Goal: Information Seeking & Learning: Check status

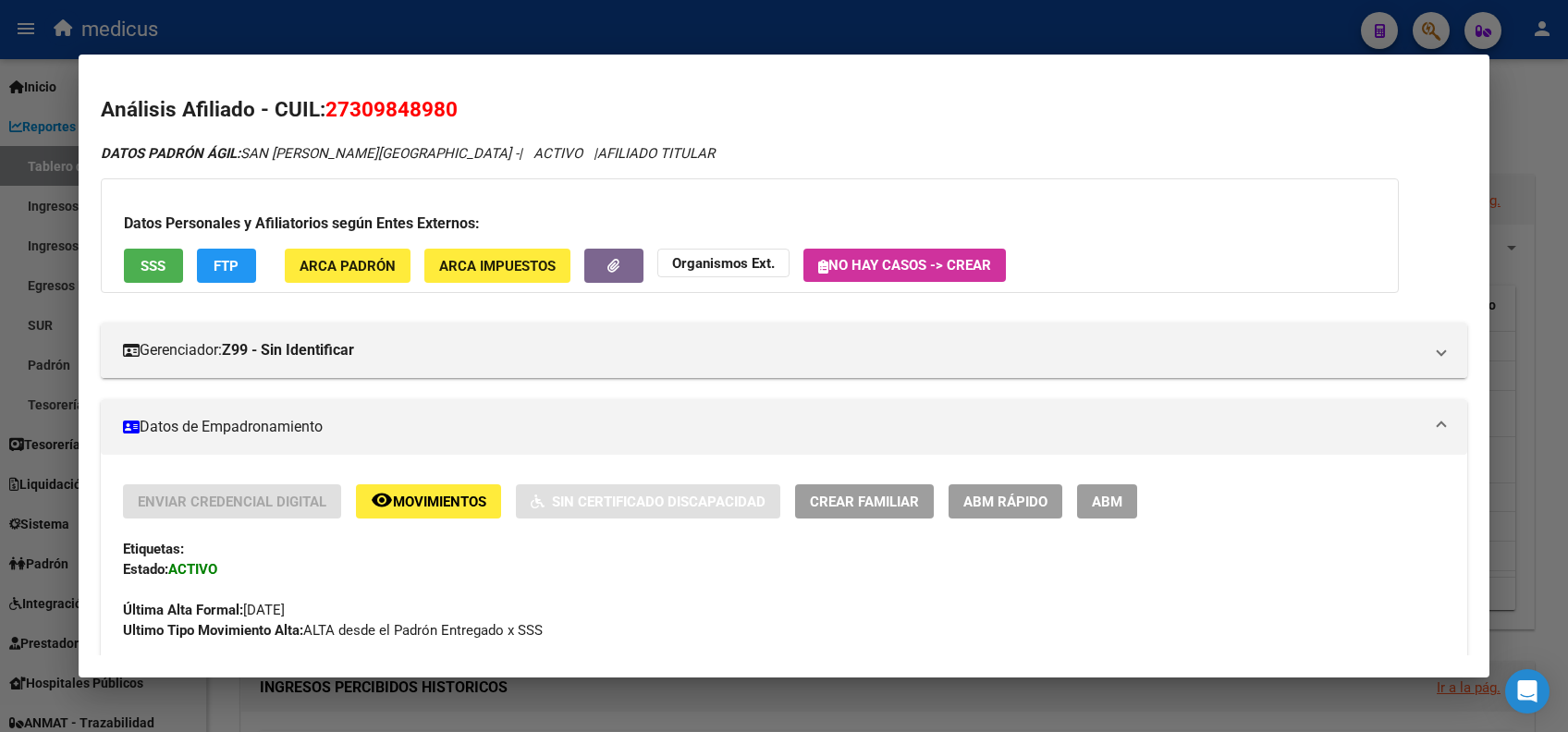
scroll to position [56, 0]
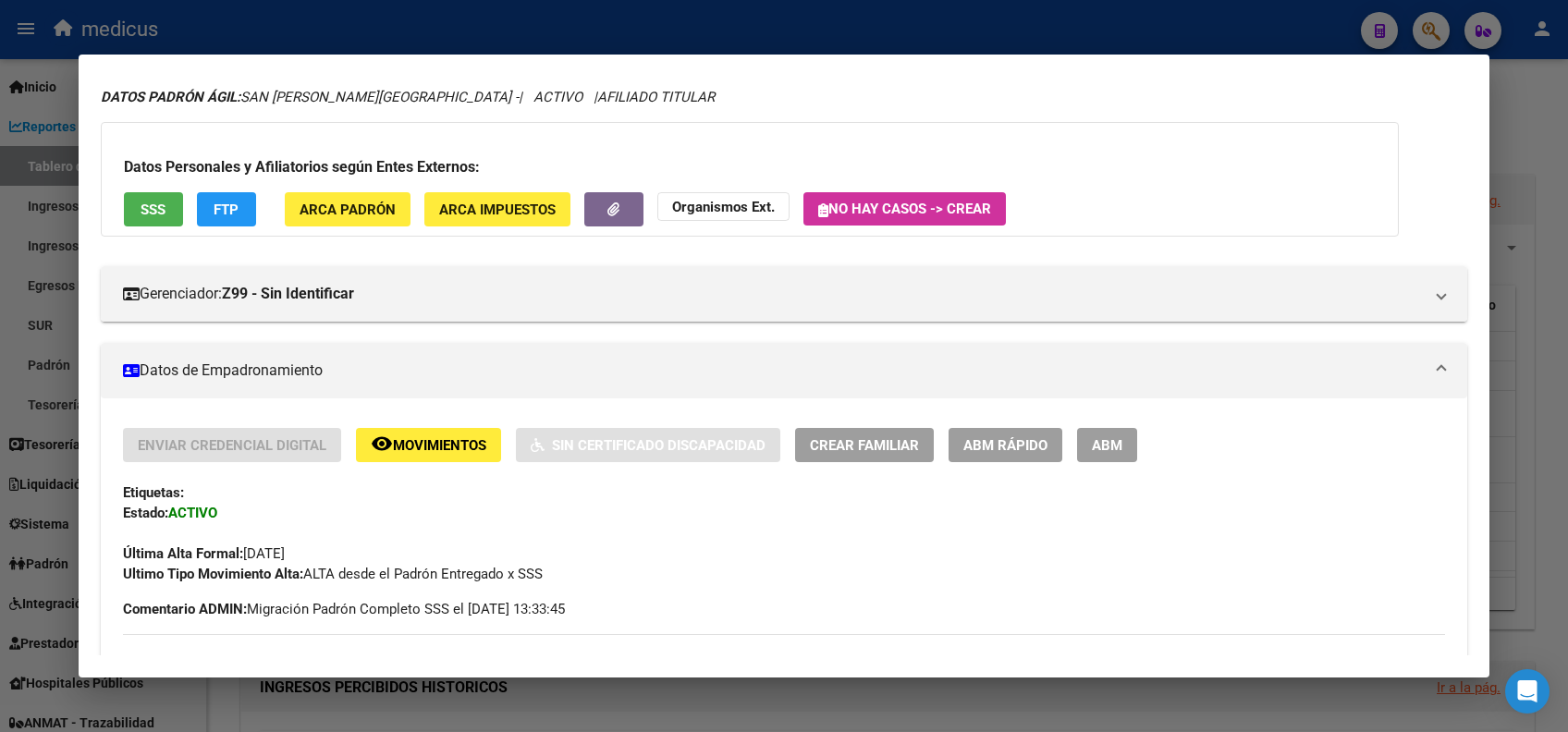
click at [450, 17] on div at bounding box center [784, 366] width 1568 height 732
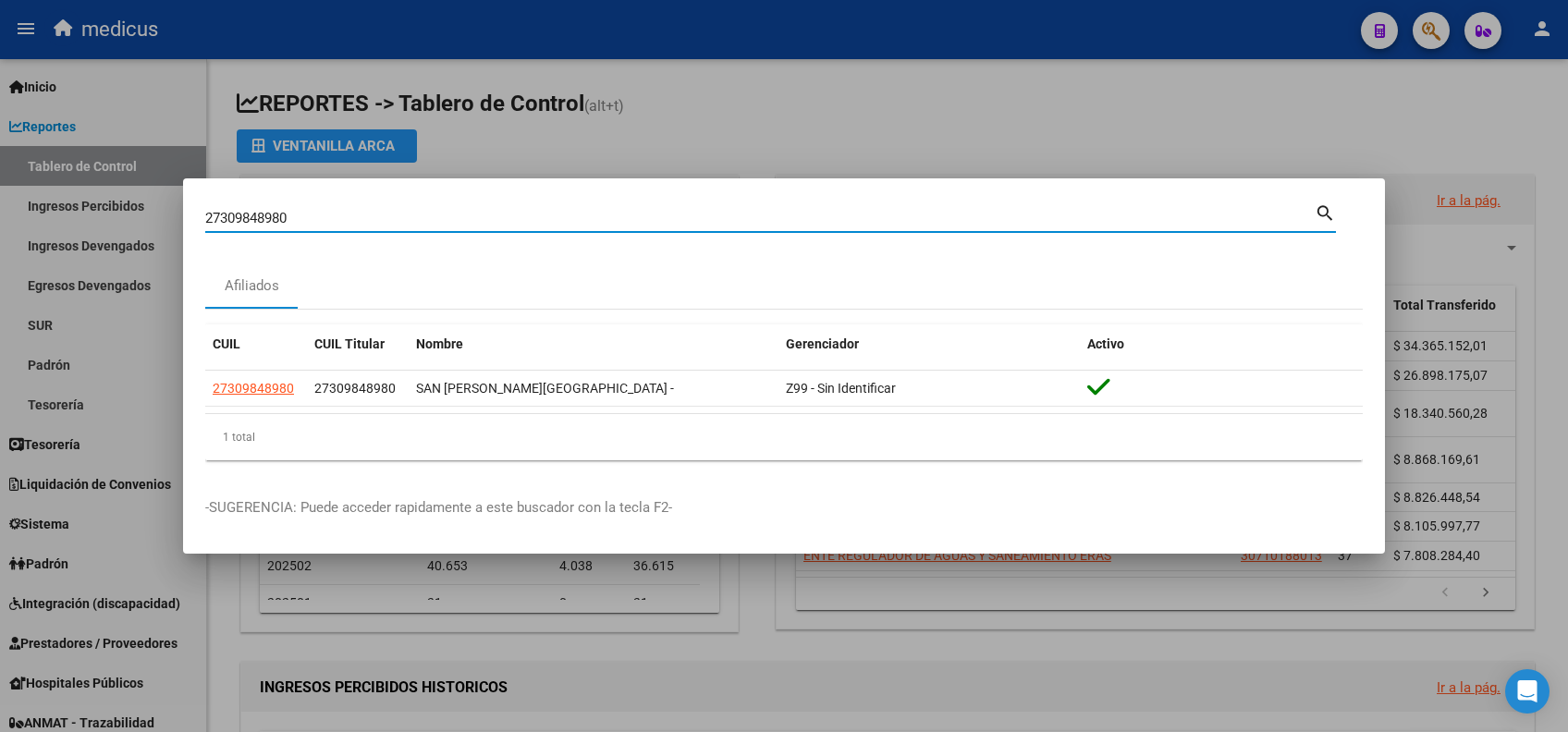
drag, startPoint x: 348, startPoint y: 209, endPoint x: 242, endPoint y: 235, distance: 109.1
click at [40, 205] on div "27309848980 Buscar (apellido, dni, cuil, nro traspaso, cuit, obra social) searc…" at bounding box center [784, 366] width 1568 height 732
paste input "0423742942"
type input "20423742942"
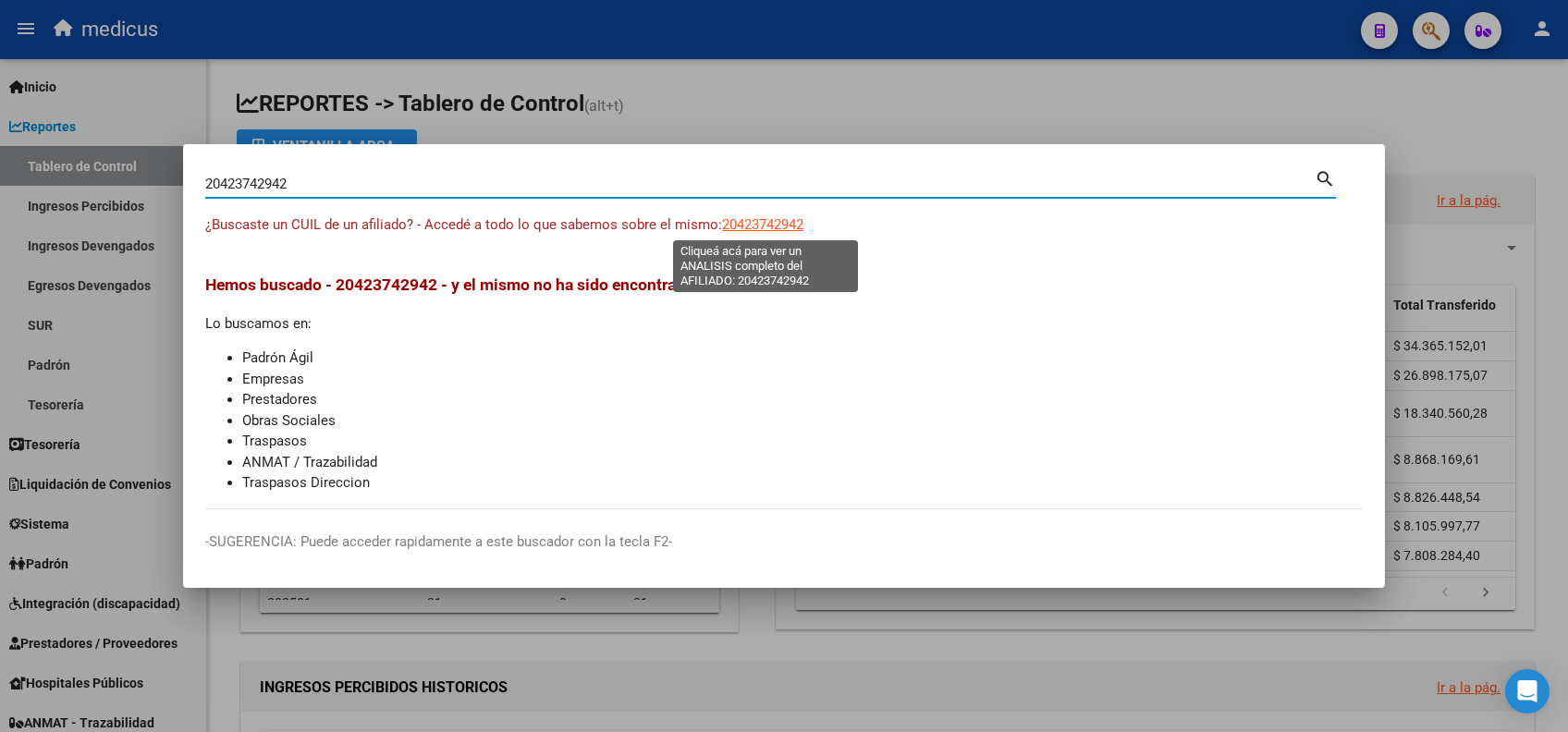
click at [758, 224] on span "20423742942" at bounding box center [763, 225] width 81 height 17
type textarea "20423742942"
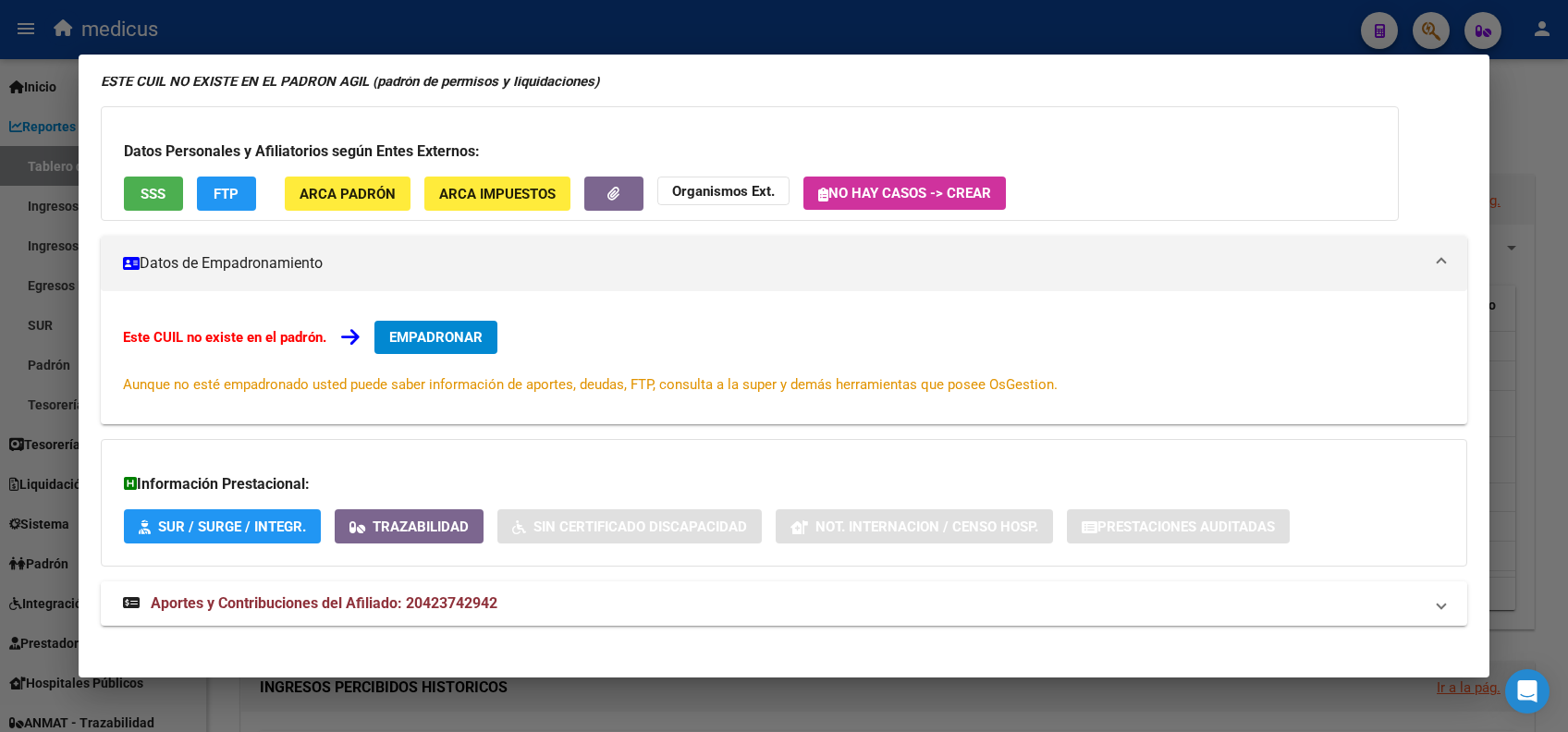
scroll to position [109, 0]
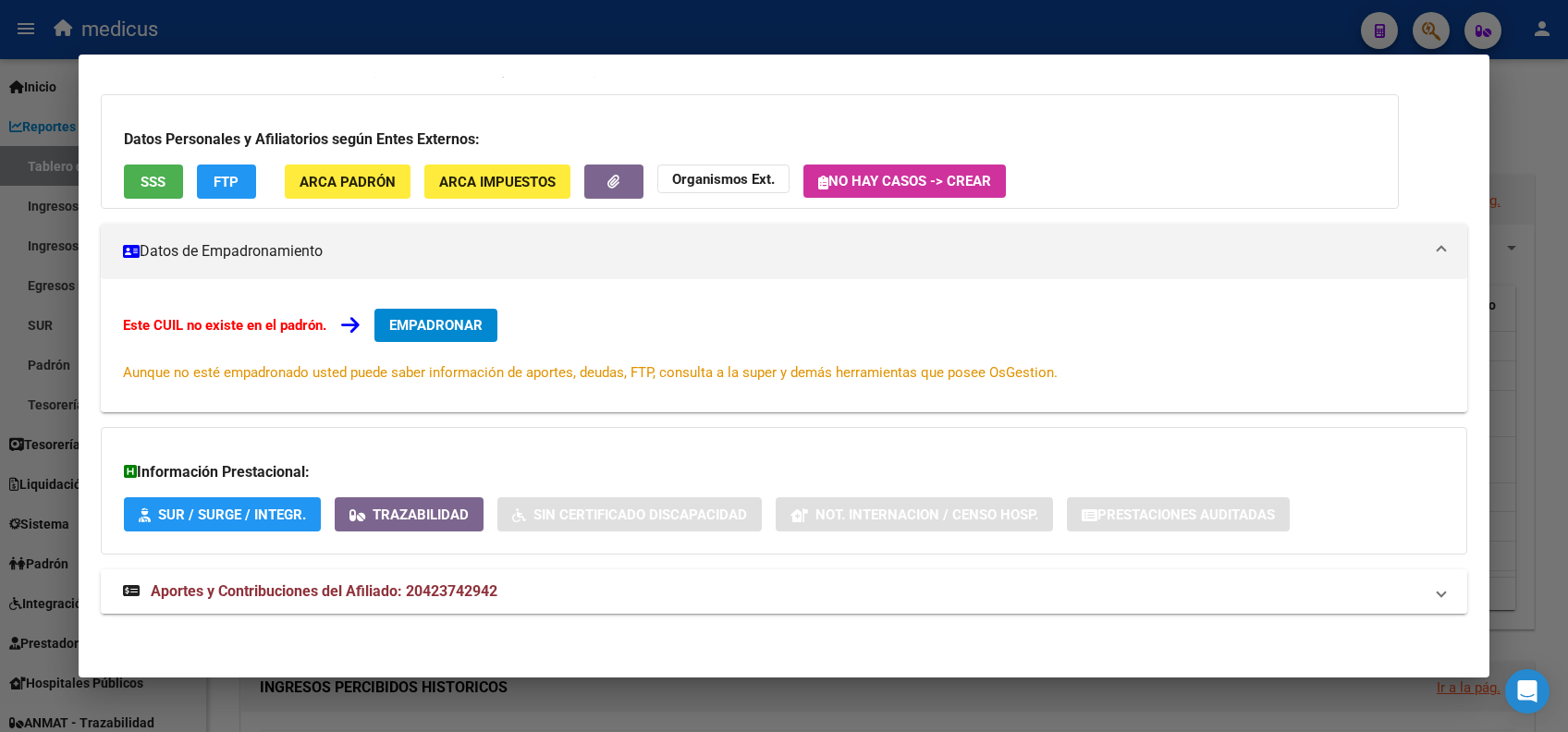
click at [321, 582] on span "Aportes y Contribuciones del Afiliado: 20423742942" at bounding box center [324, 591] width 347 height 18
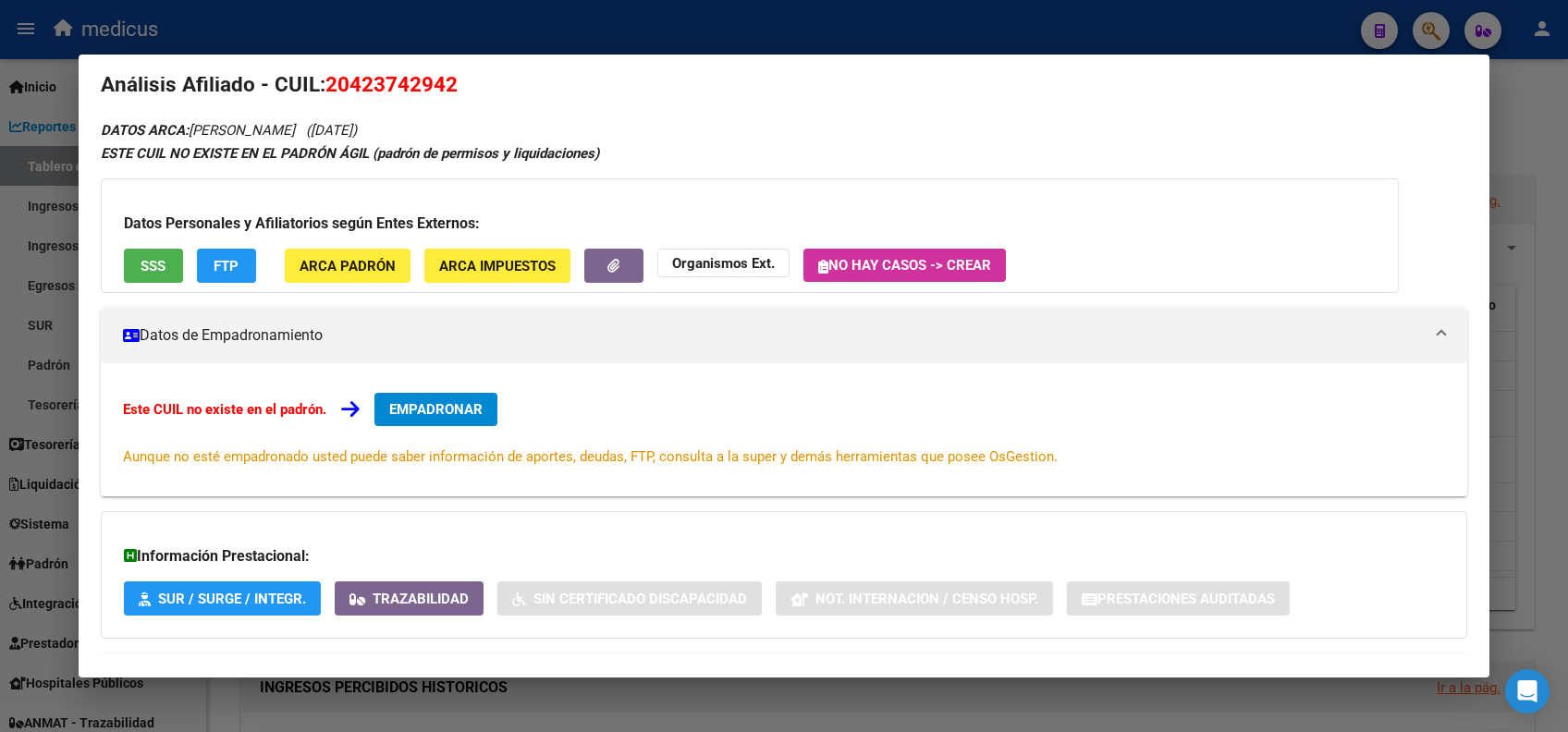
scroll to position [0, 0]
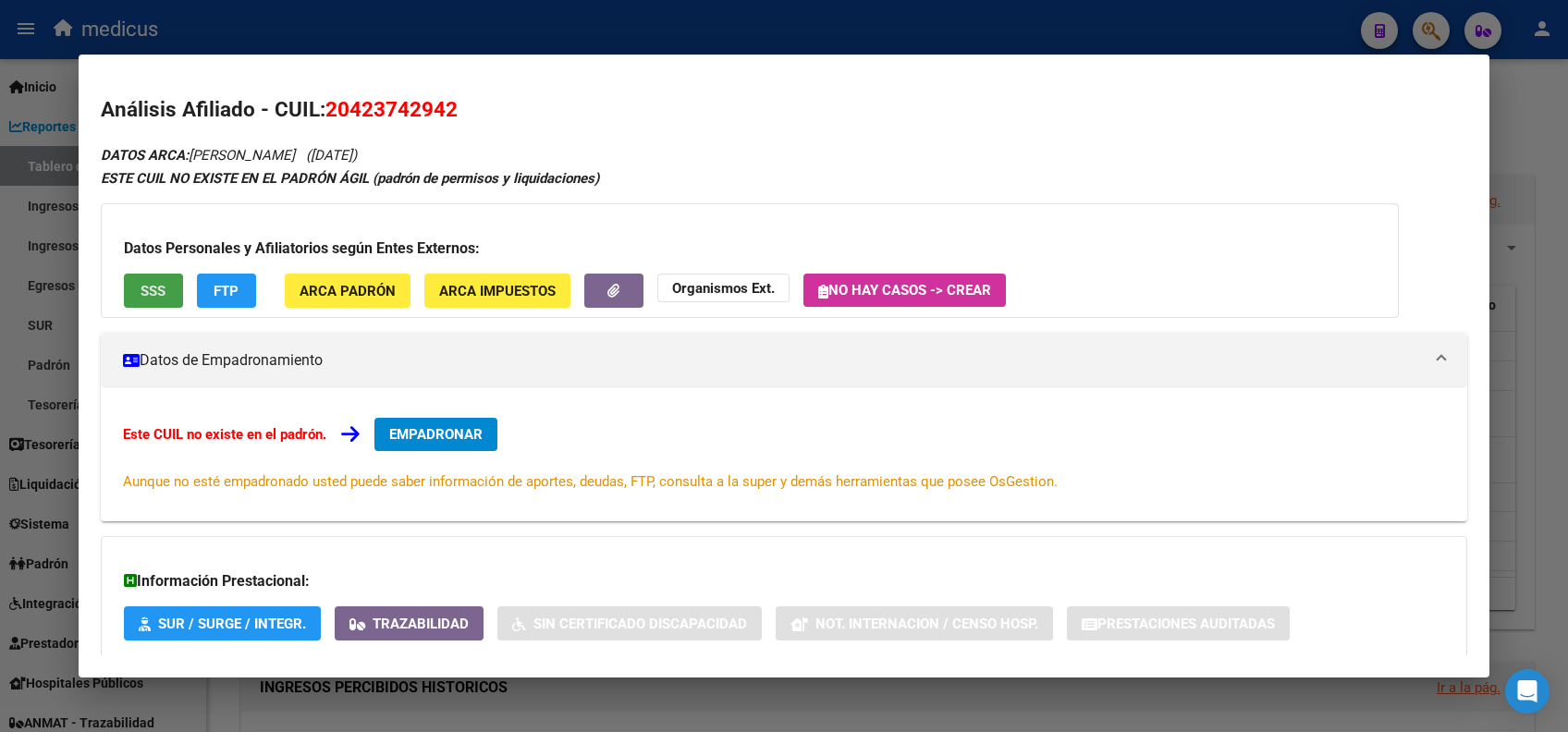
click at [151, 280] on button "SSS" at bounding box center [153, 291] width 59 height 34
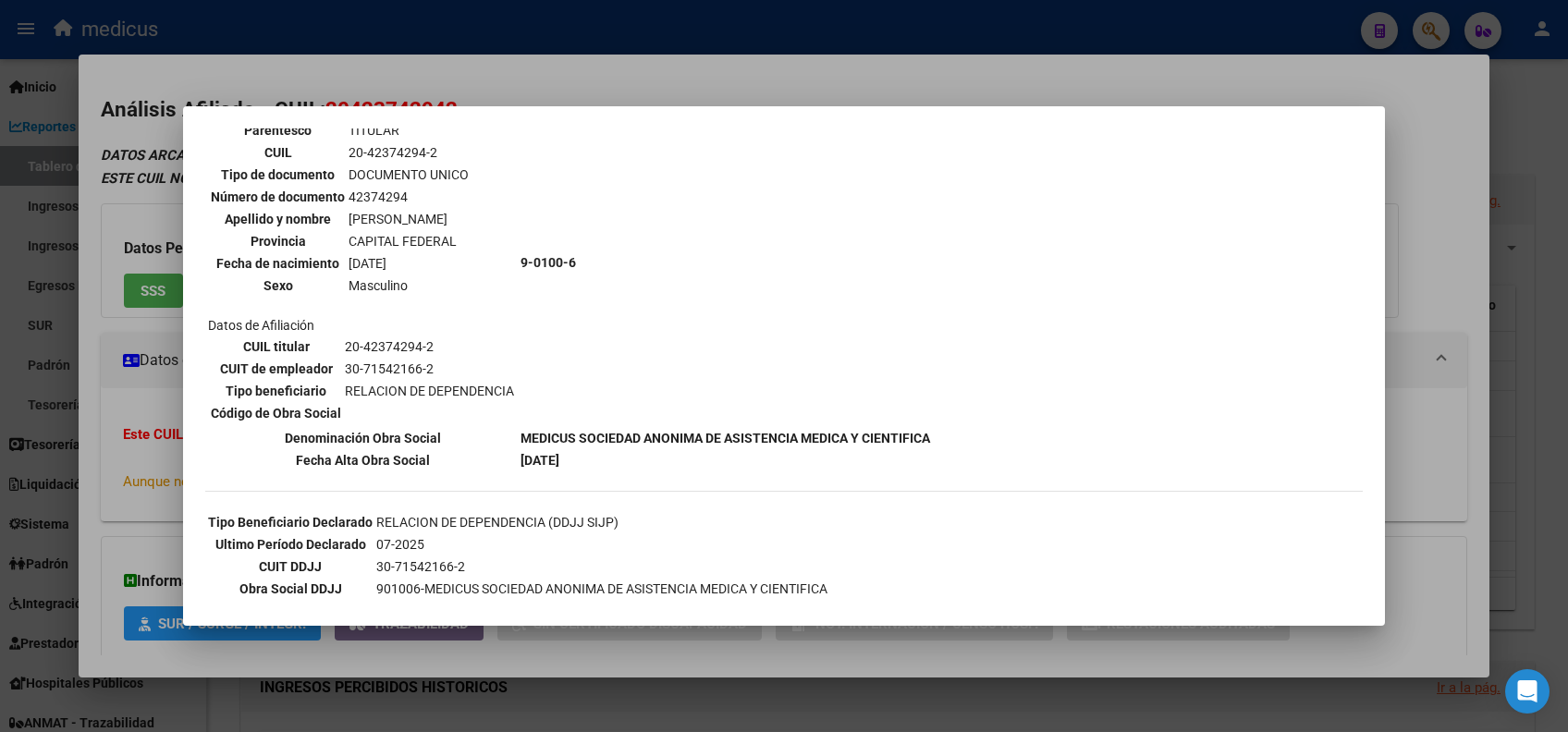
scroll to position [246, 0]
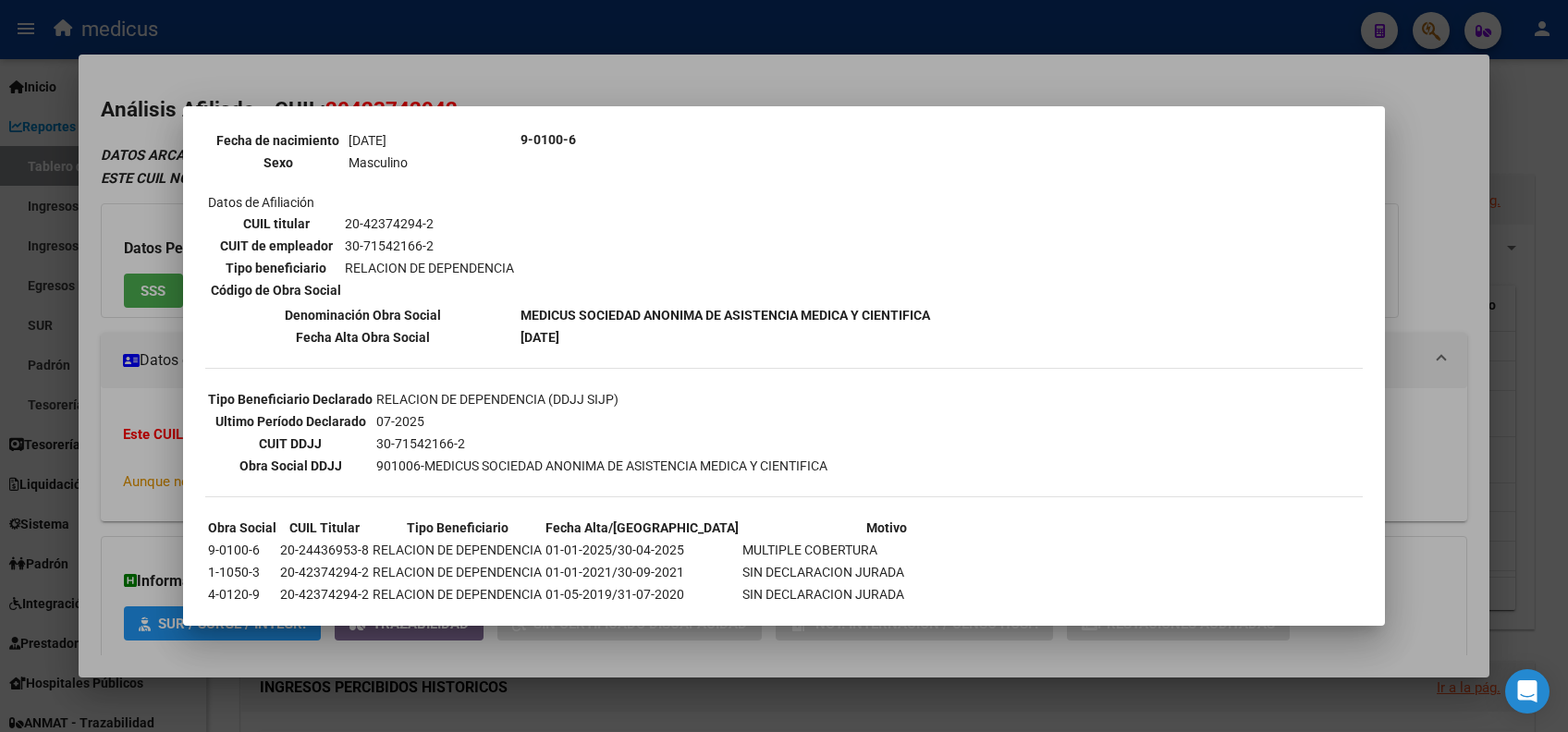
click at [136, 125] on div at bounding box center [784, 366] width 1568 height 732
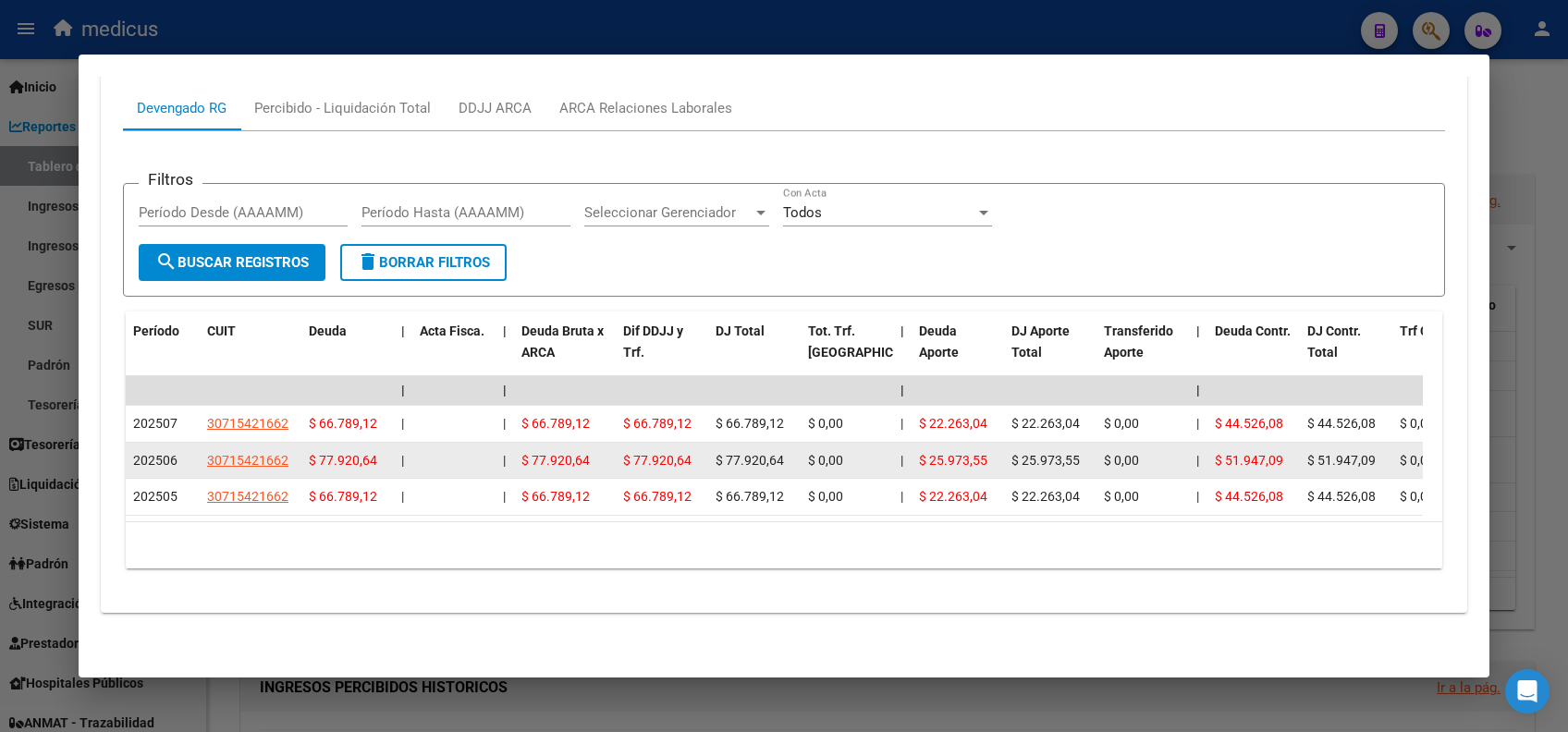
scroll to position [761, 0]
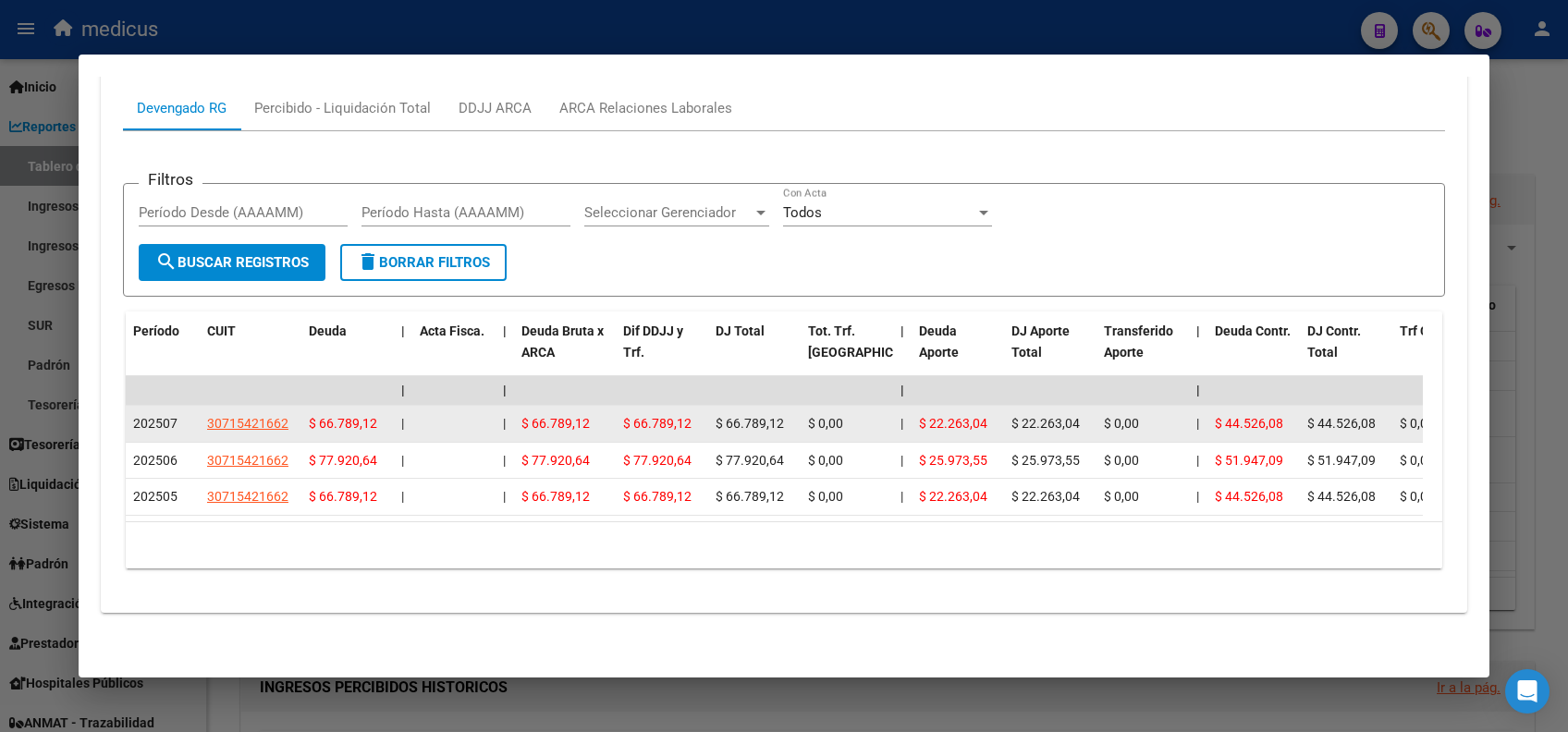
drag, startPoint x: 296, startPoint y: 406, endPoint x: 222, endPoint y: 393, distance: 75.1
click at [222, 406] on datatable-body-cell "30715421662" at bounding box center [250, 423] width 102 height 36
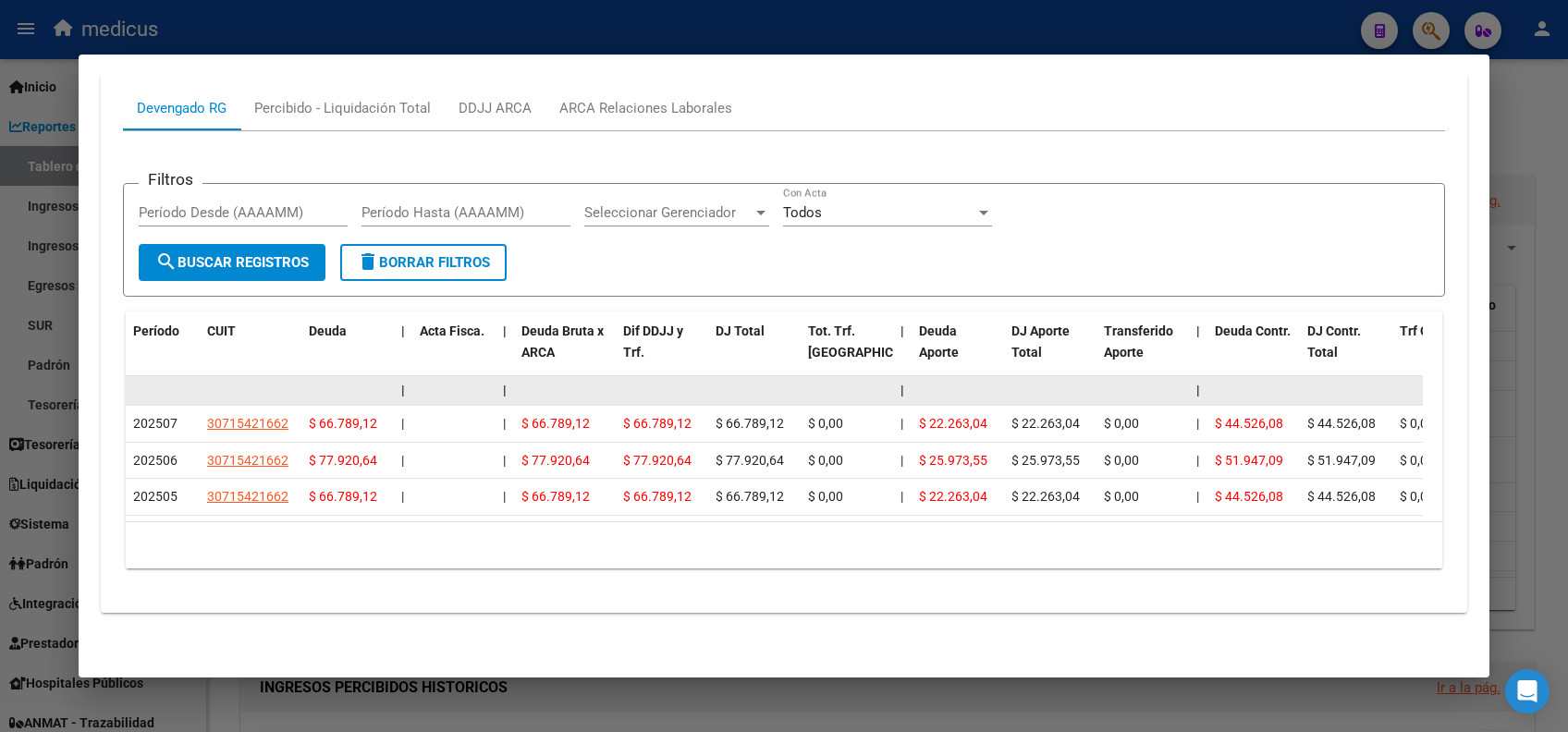
copy span "30715421662"
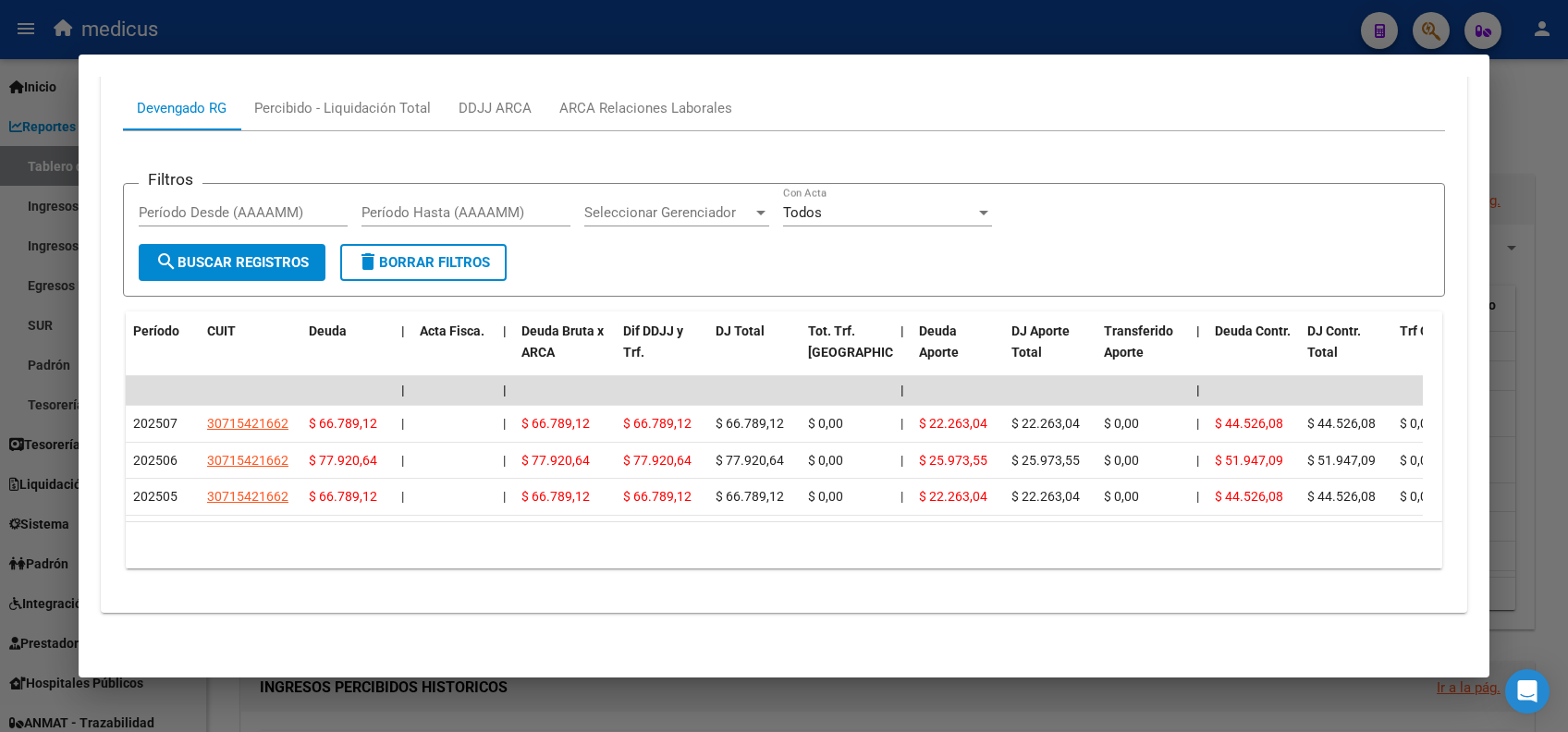
click at [399, 34] on div at bounding box center [784, 366] width 1568 height 732
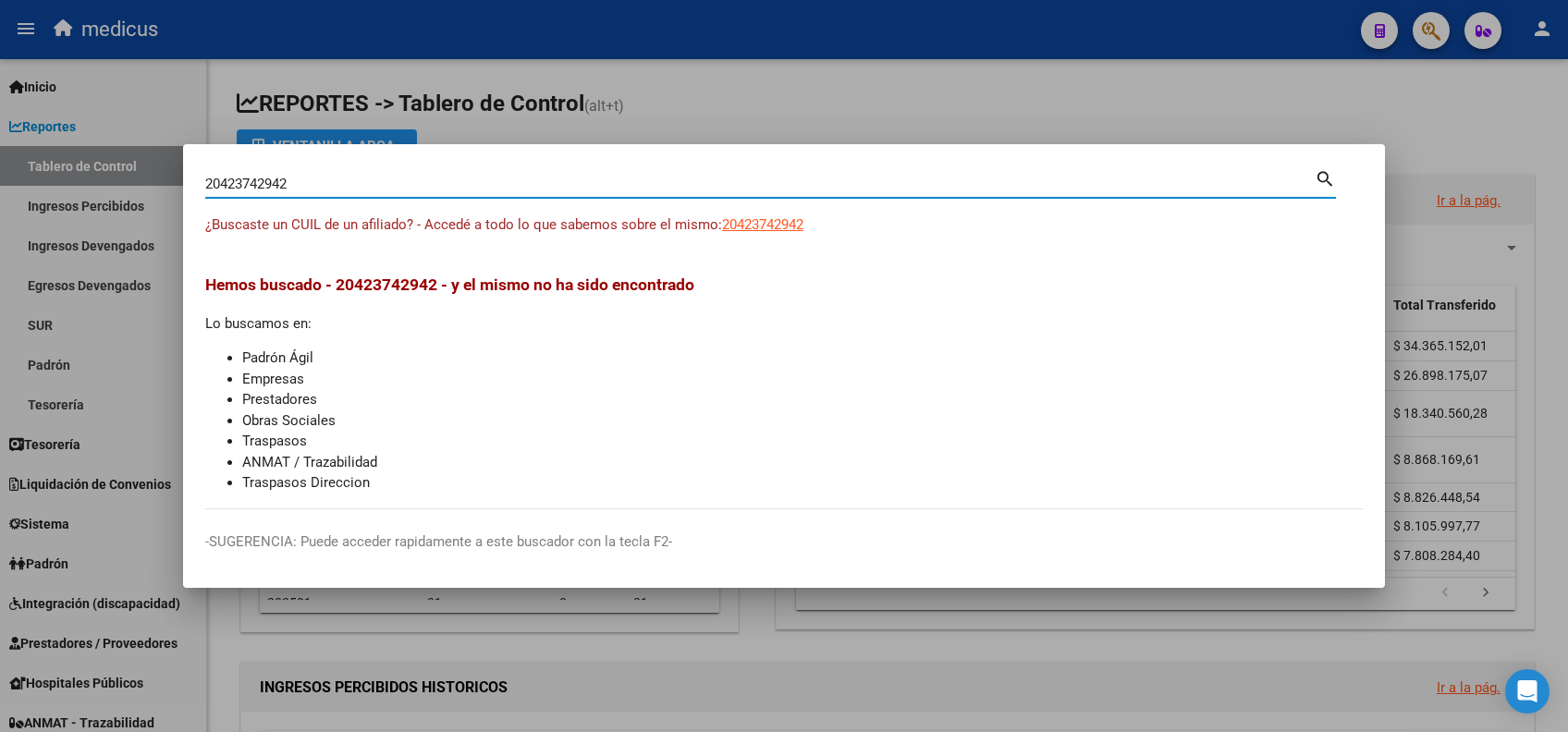
drag, startPoint x: 307, startPoint y: 186, endPoint x: 29, endPoint y: 144, distance: 281.2
click at [33, 155] on div "20423742942 Buscar (apellido, dni, cuil, nro traspaso, cuit, obra social) searc…" at bounding box center [784, 366] width 1568 height 732
paste input "7354017038"
type input "27354017038"
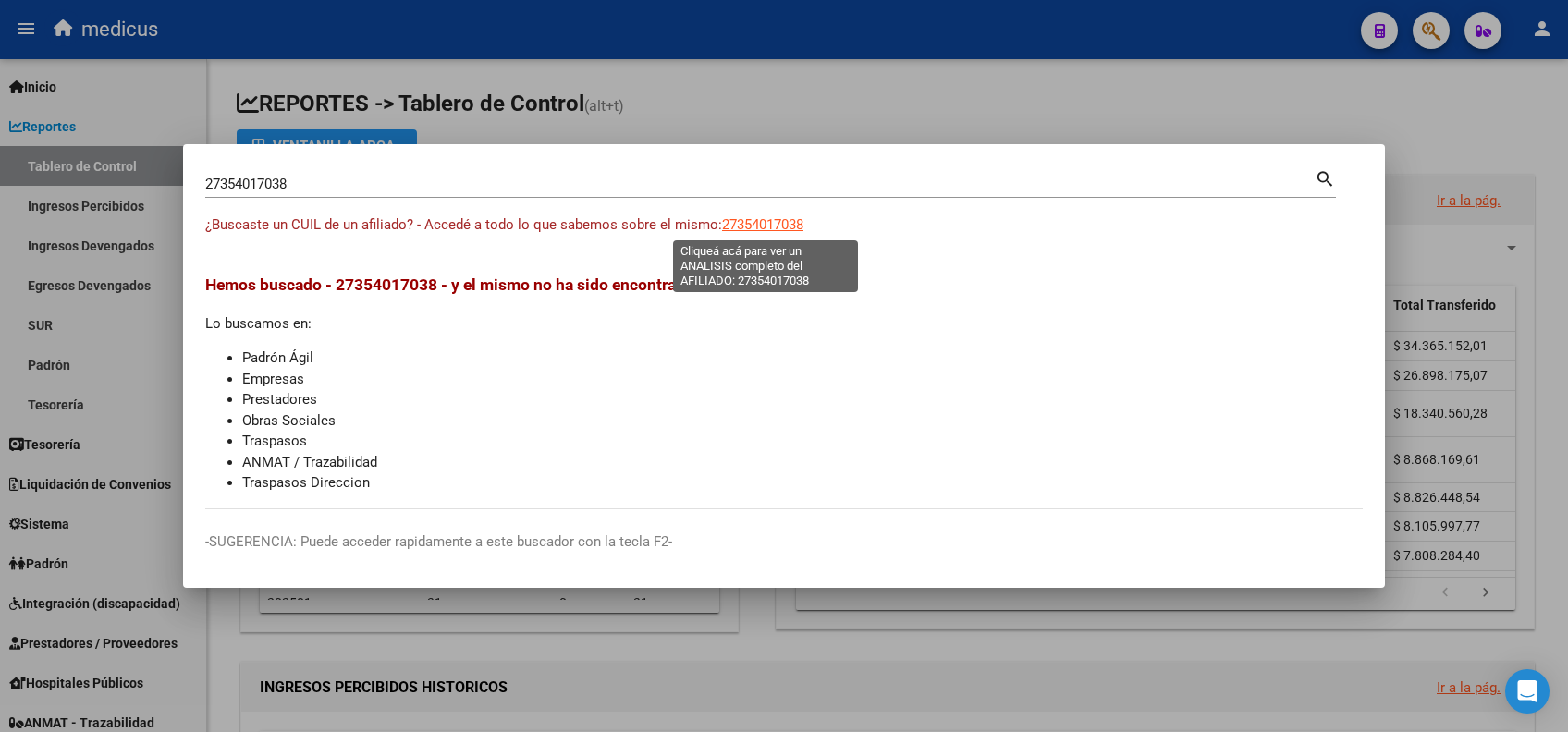
click at [746, 230] on span "27354017038" at bounding box center [763, 225] width 81 height 17
type textarea "27354017038"
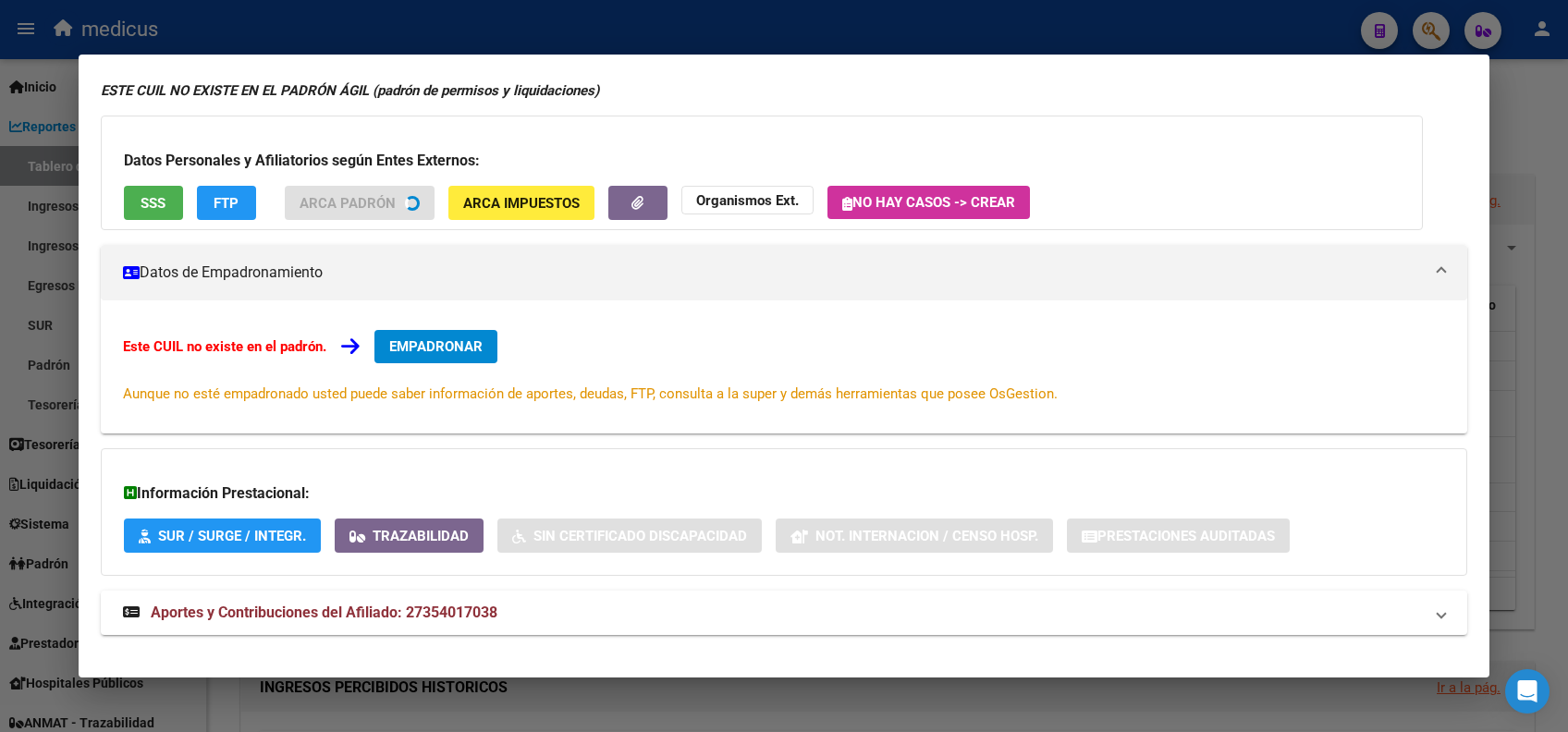
scroll to position [84, 0]
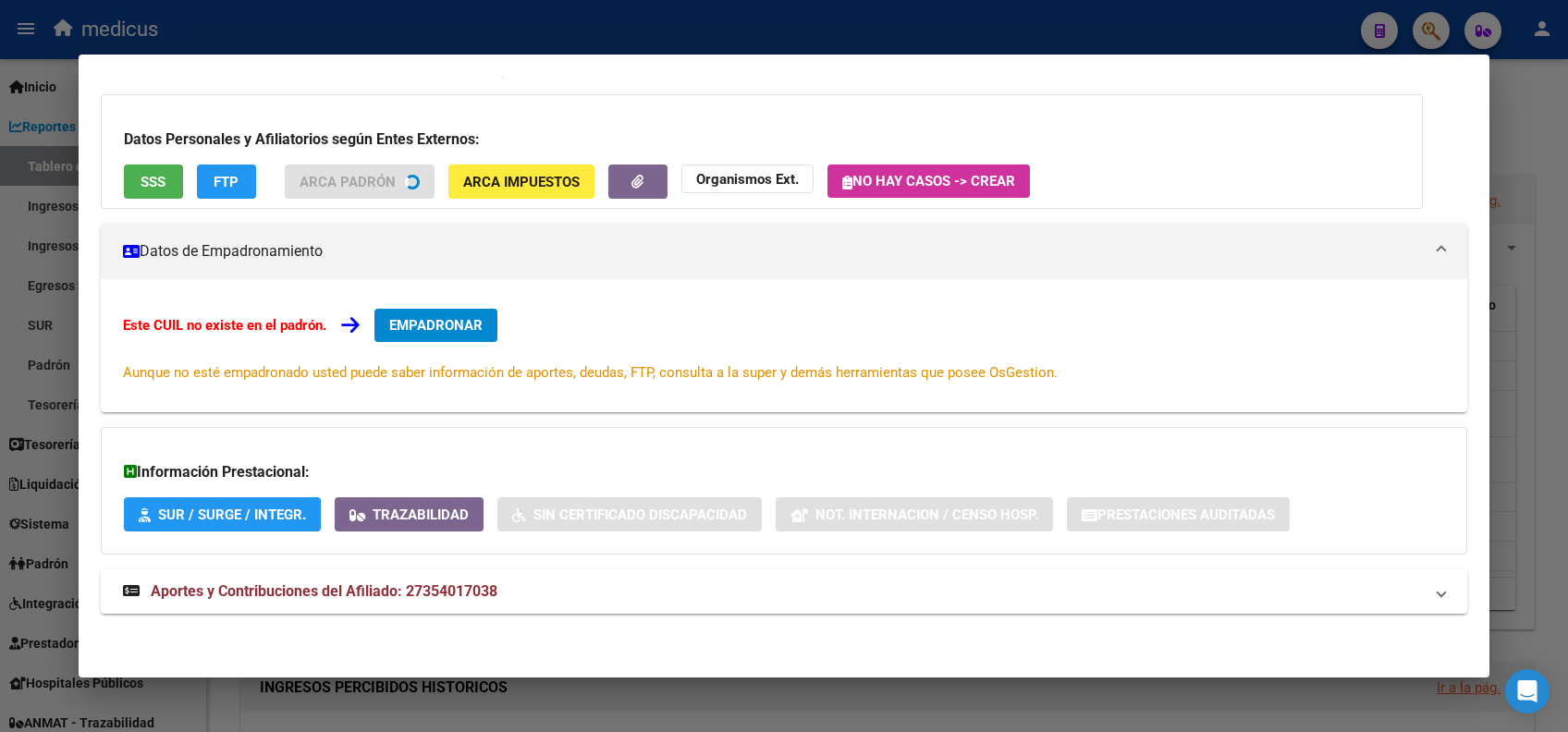
click at [340, 586] on span "Aportes y Contribuciones del Afiliado: 27354017038" at bounding box center [324, 591] width 347 height 18
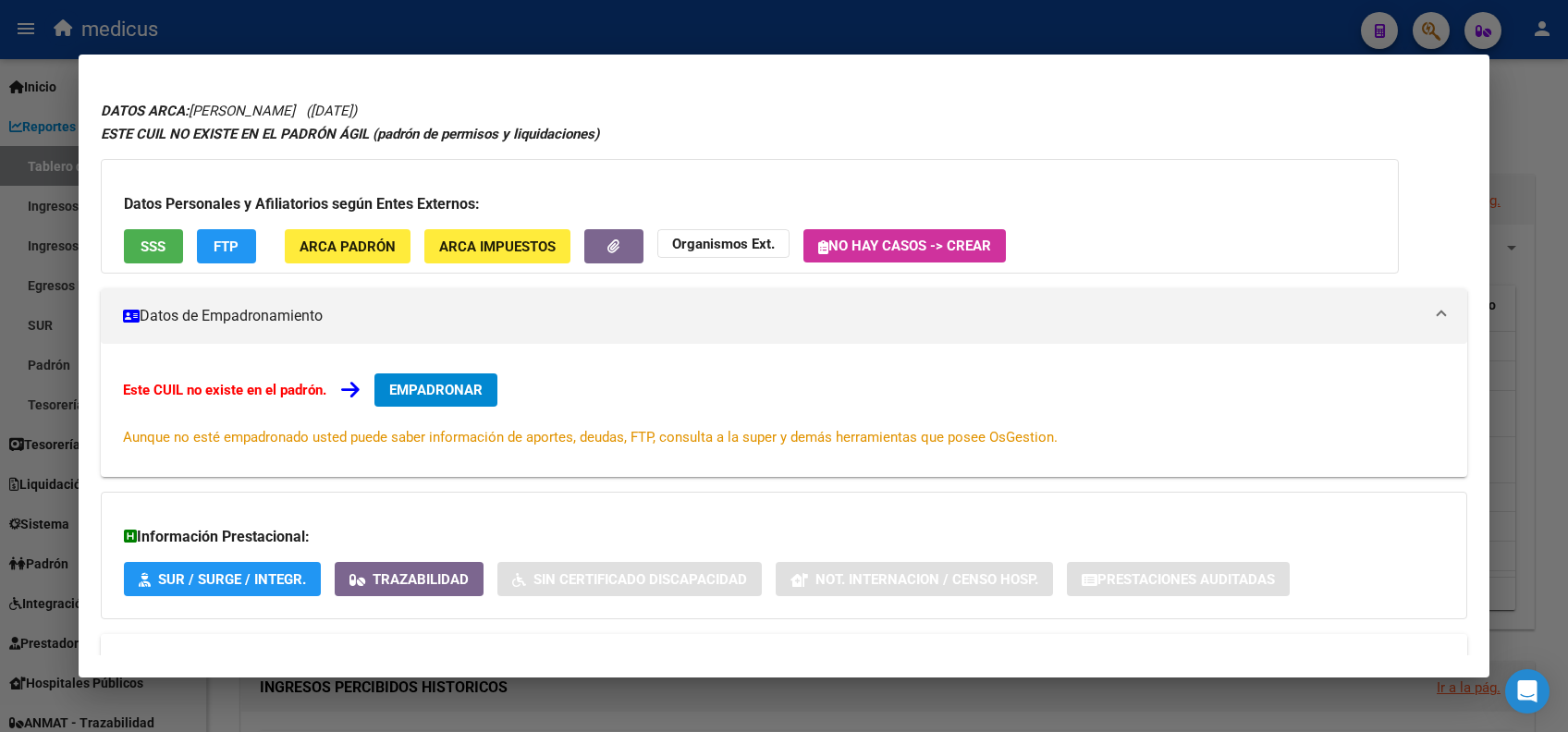
scroll to position [0, 0]
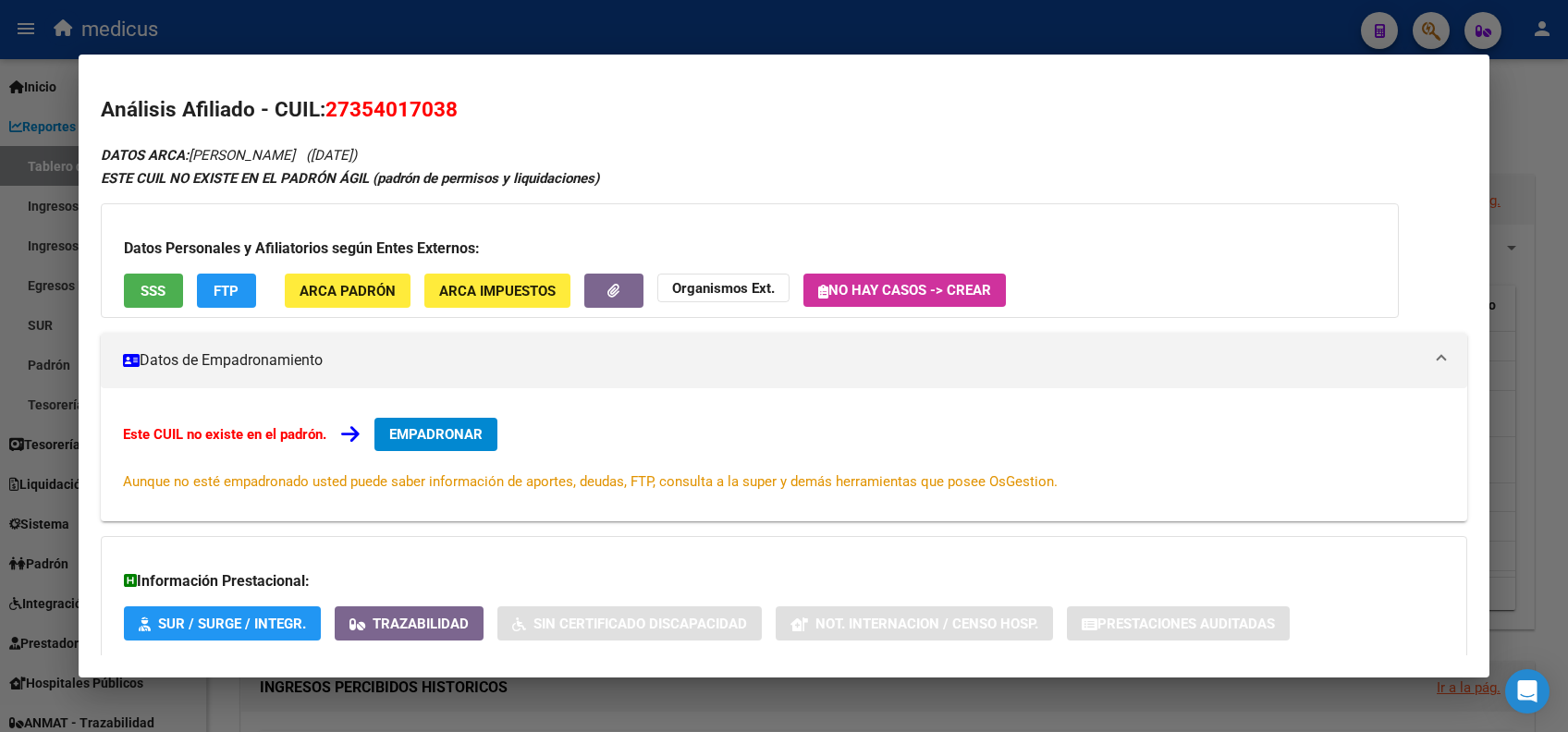
click at [145, 292] on span "SSS" at bounding box center [152, 292] width 25 height 17
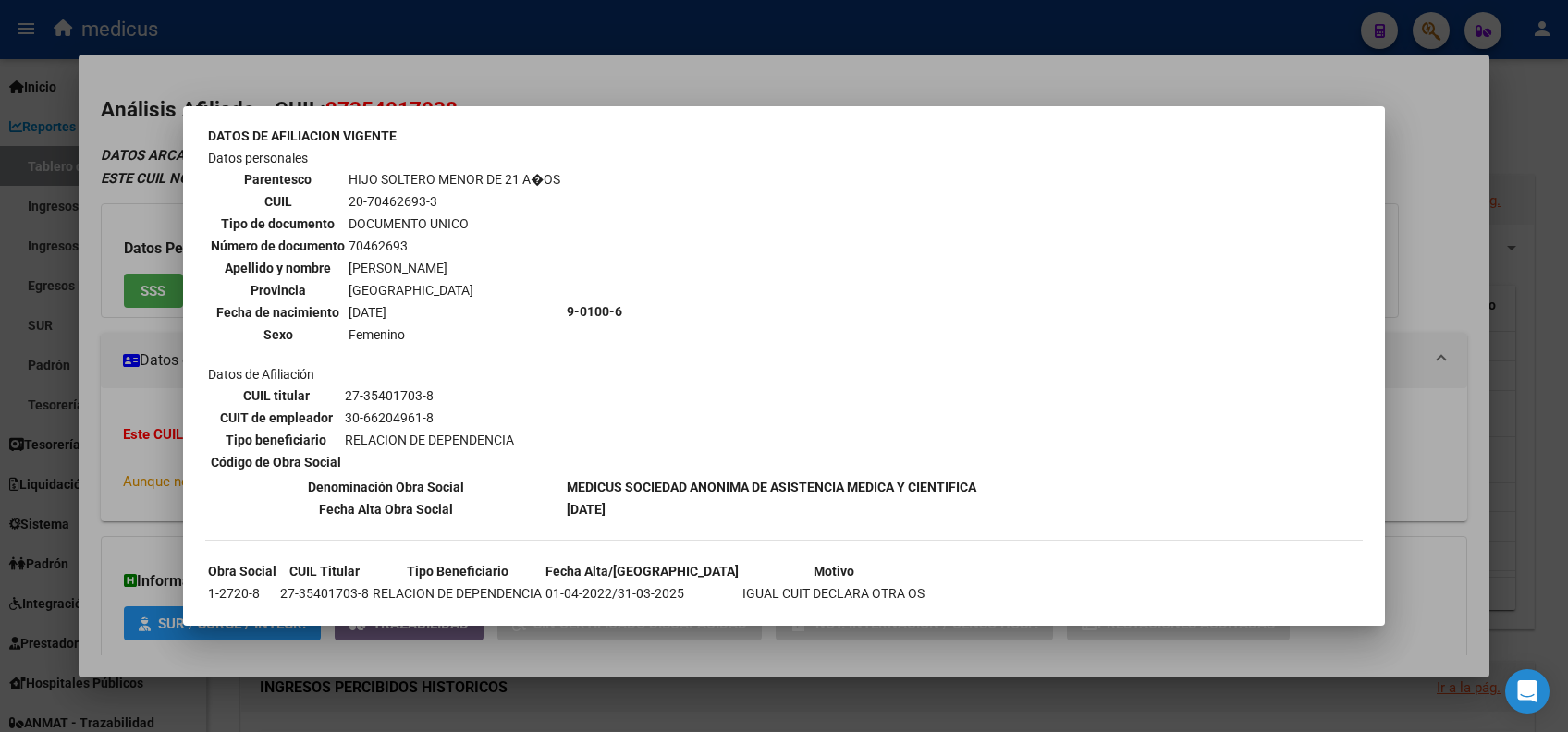
scroll to position [1100, 0]
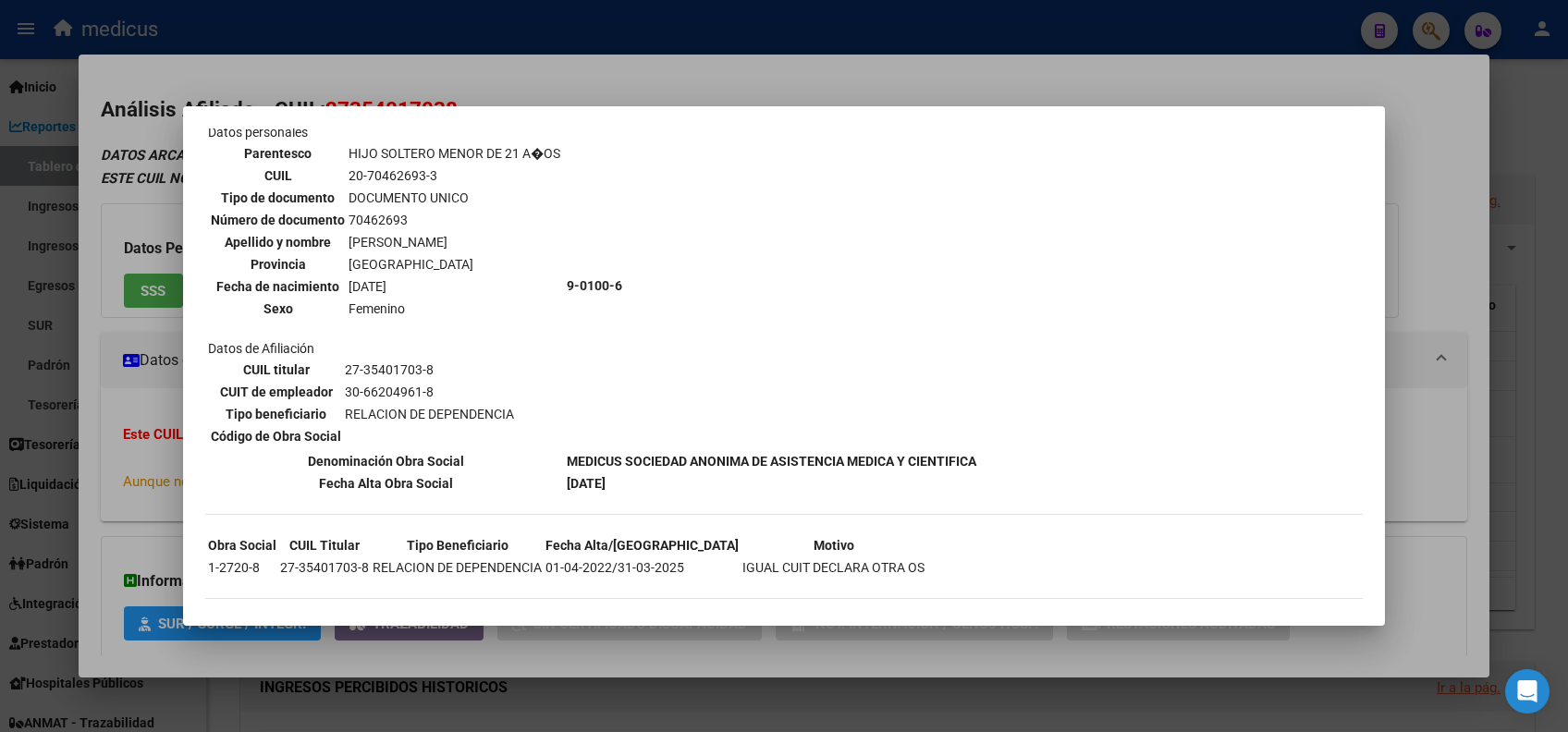
click at [370, 66] on div at bounding box center [784, 366] width 1568 height 732
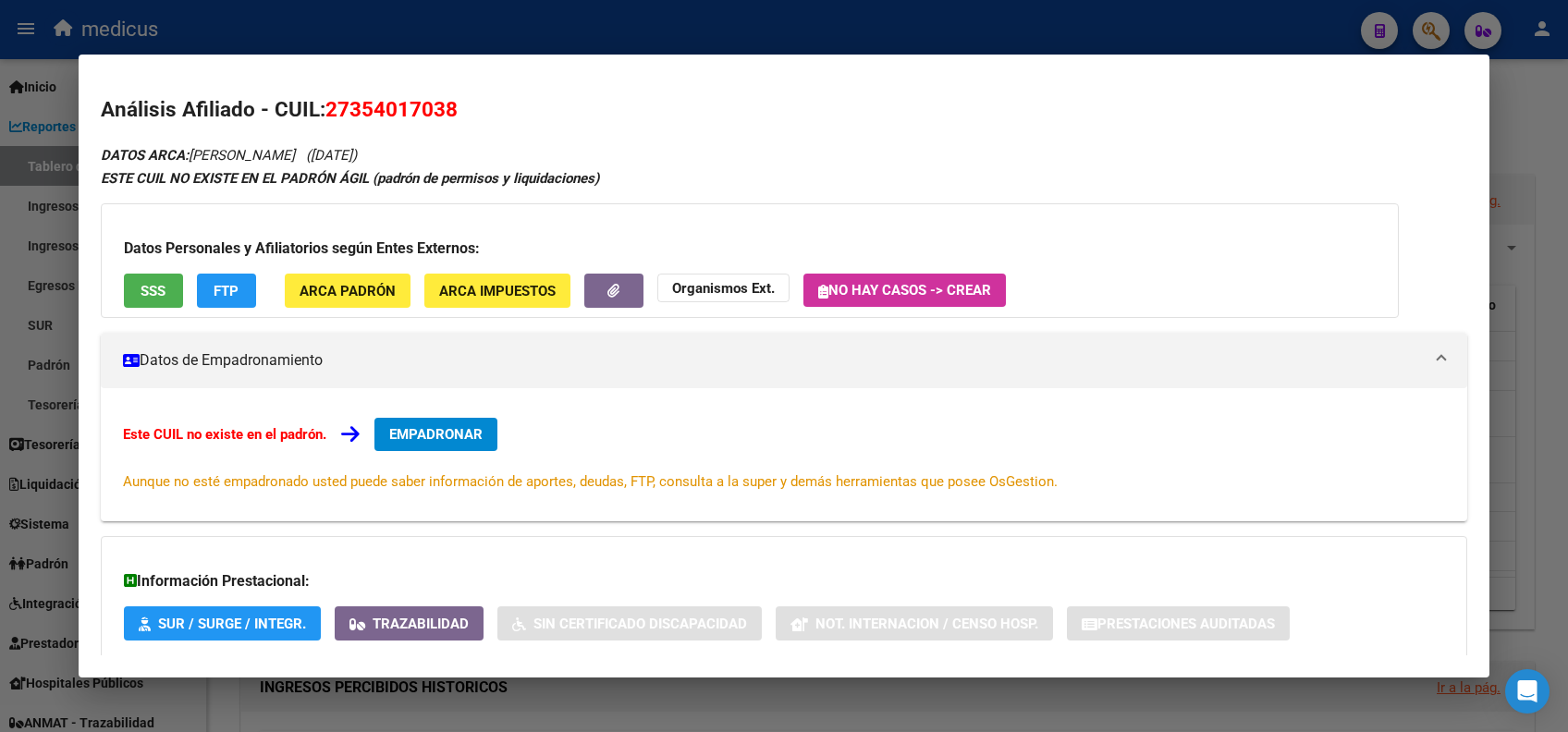
click at [546, 52] on div at bounding box center [784, 366] width 1568 height 732
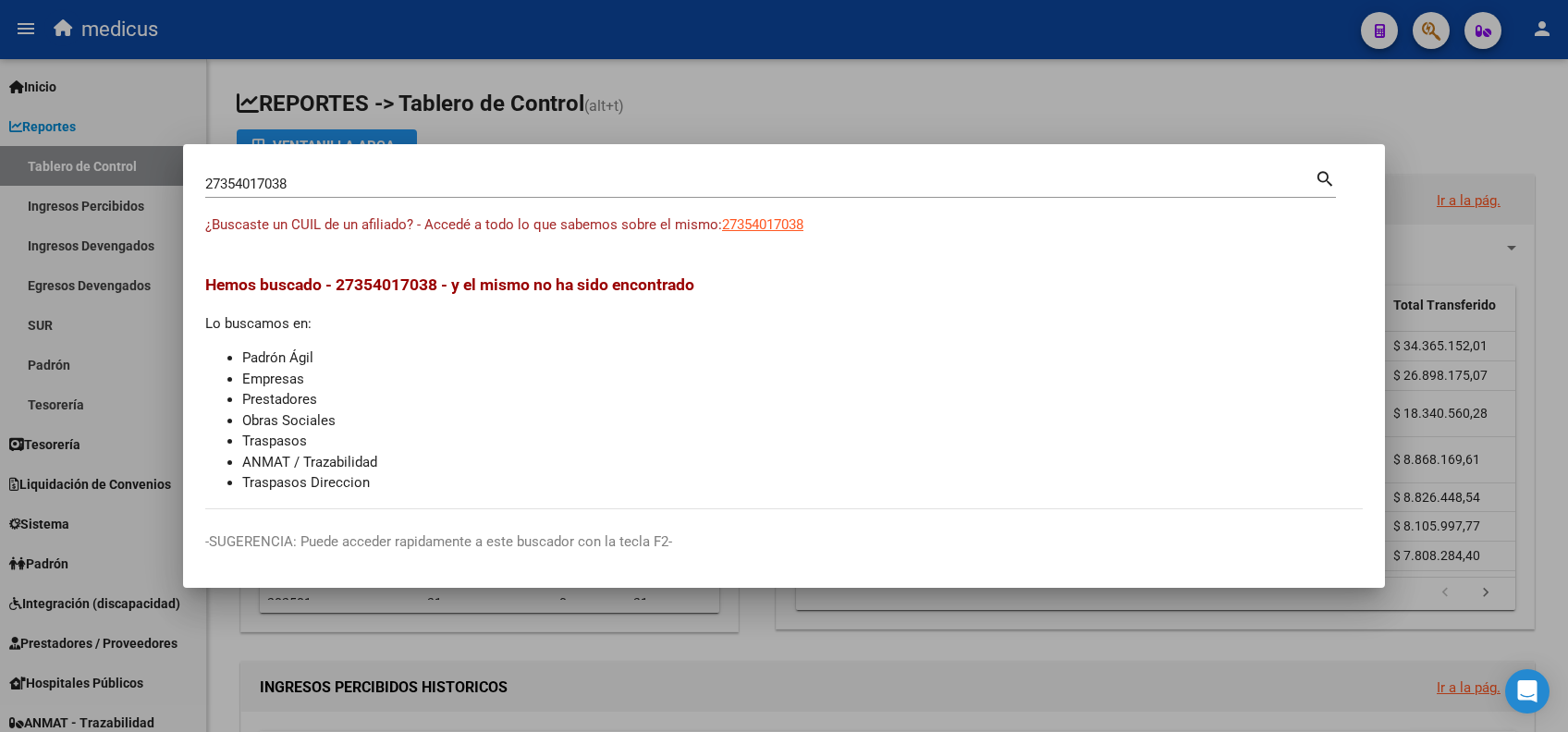
drag, startPoint x: 92, startPoint y: 165, endPoint x: 81, endPoint y: 164, distance: 11.0
click at [81, 164] on div "27354017038 Buscar (apellido, dni, cuil, nro traspaso, cuit, obra social) searc…" at bounding box center [784, 366] width 1568 height 732
click at [344, 160] on mat-dialog-container "27354017038 Buscar (apellido, dni, cuil, nro traspaso, cuit, obra social) searc…" at bounding box center [784, 366] width 1202 height 445
click at [360, 181] on input "27354017038" at bounding box center [759, 184] width 1109 height 17
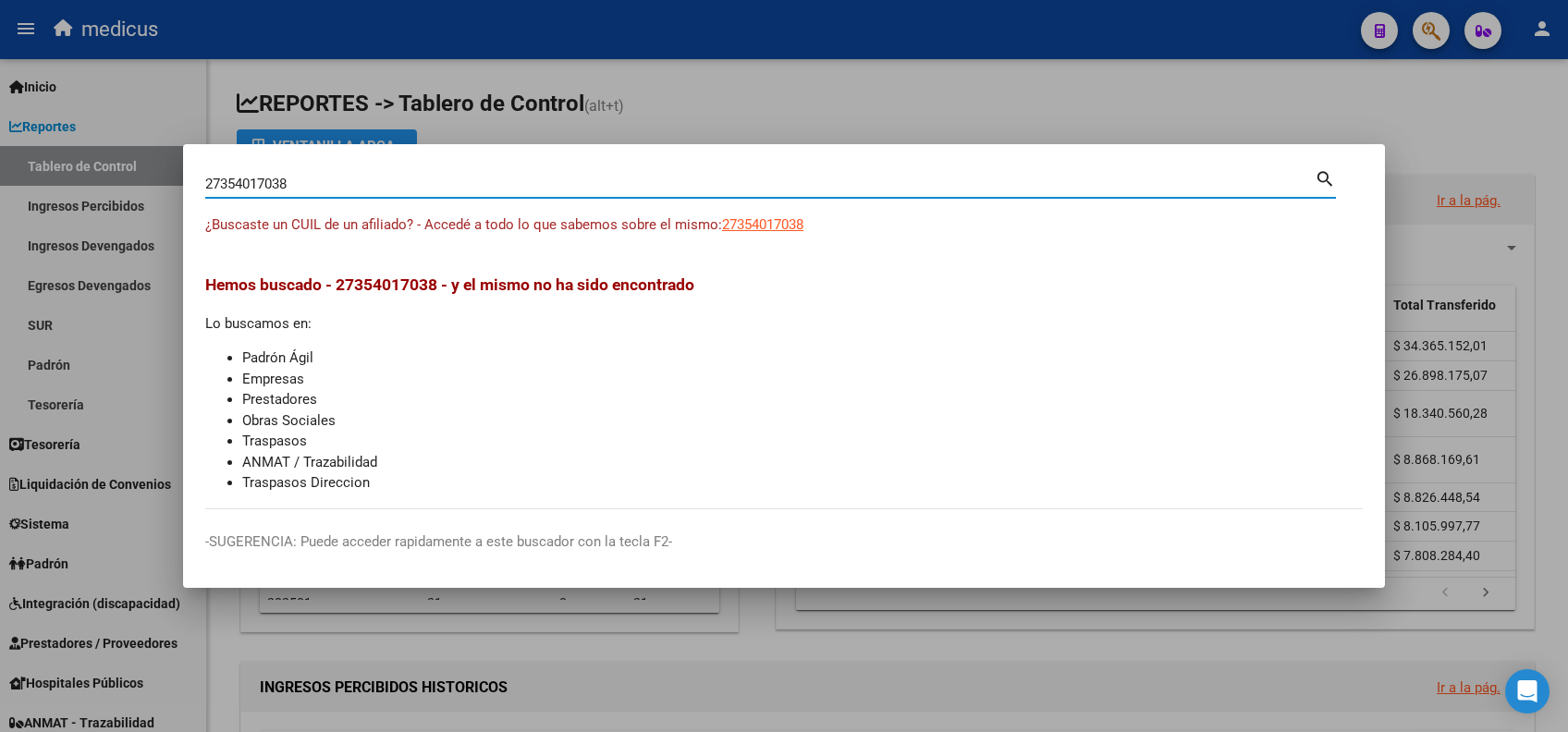
paste input "20462139196"
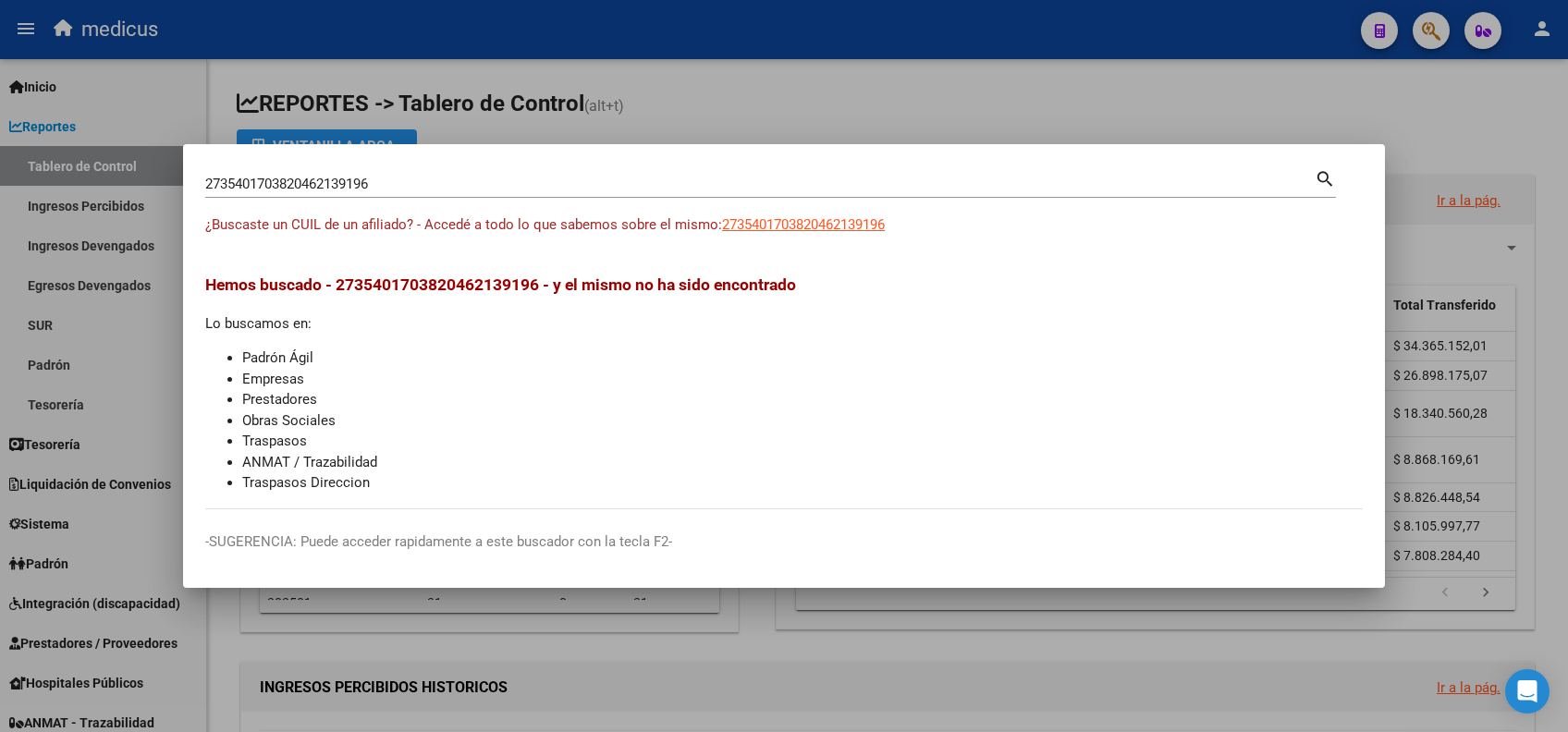
drag, startPoint x: 230, startPoint y: 156, endPoint x: -6, endPoint y: 142, distance: 236.4
click at [0, 142] on html "menu medicus person Firma Express Inicio Instructivos Contacto OS Reportes Tabl…" at bounding box center [784, 366] width 1568 height 732
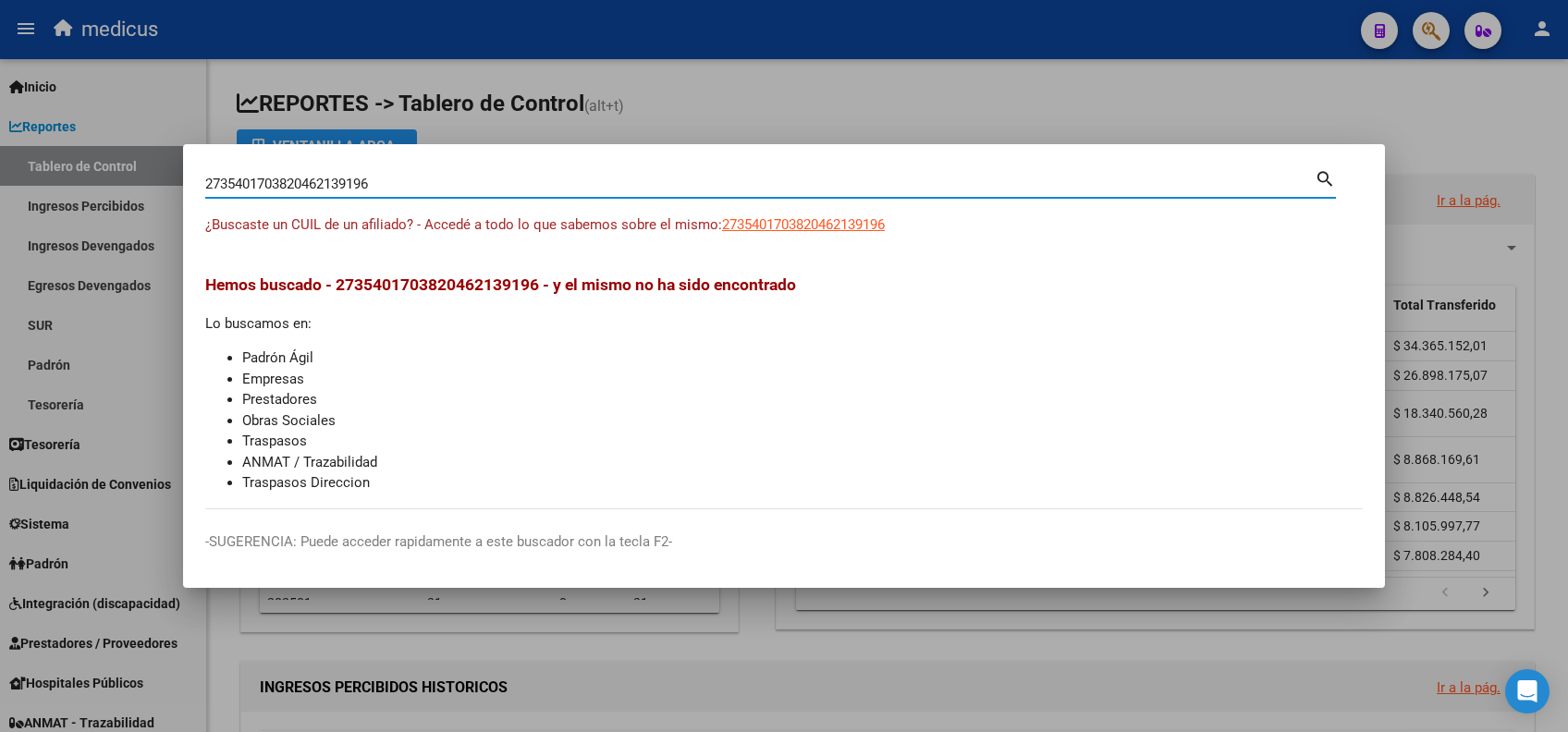
drag, startPoint x: 0, startPoint y: 142, endPoint x: 241, endPoint y: 174, distance: 243.1
click at [243, 174] on div "2735401703820462139196 [PERSON_NAME] (apellido, dni, [PERSON_NAME], [PERSON_NAM…" at bounding box center [759, 183] width 1109 height 27
click at [403, 183] on input "2735401703820462139196" at bounding box center [759, 184] width 1109 height 17
drag, startPoint x: 323, startPoint y: 184, endPoint x: 178, endPoint y: 173, distance: 145.4
click at [178, 173] on div "2735401703820462139196 Buscar (apellido, dni, cuil, nro traspaso, cuit, obra so…" at bounding box center [784, 366] width 1568 height 732
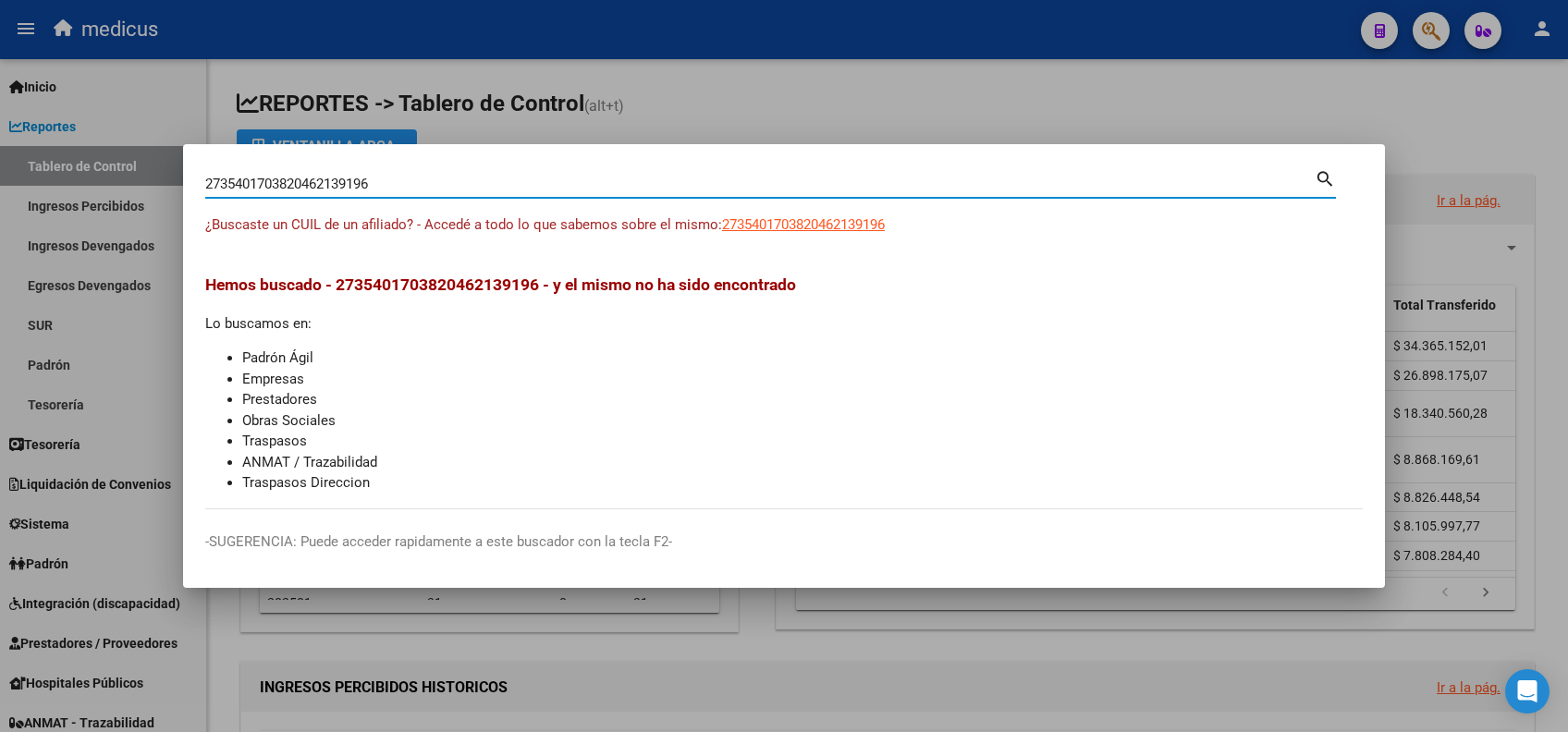
paste input
type input "20462139196"
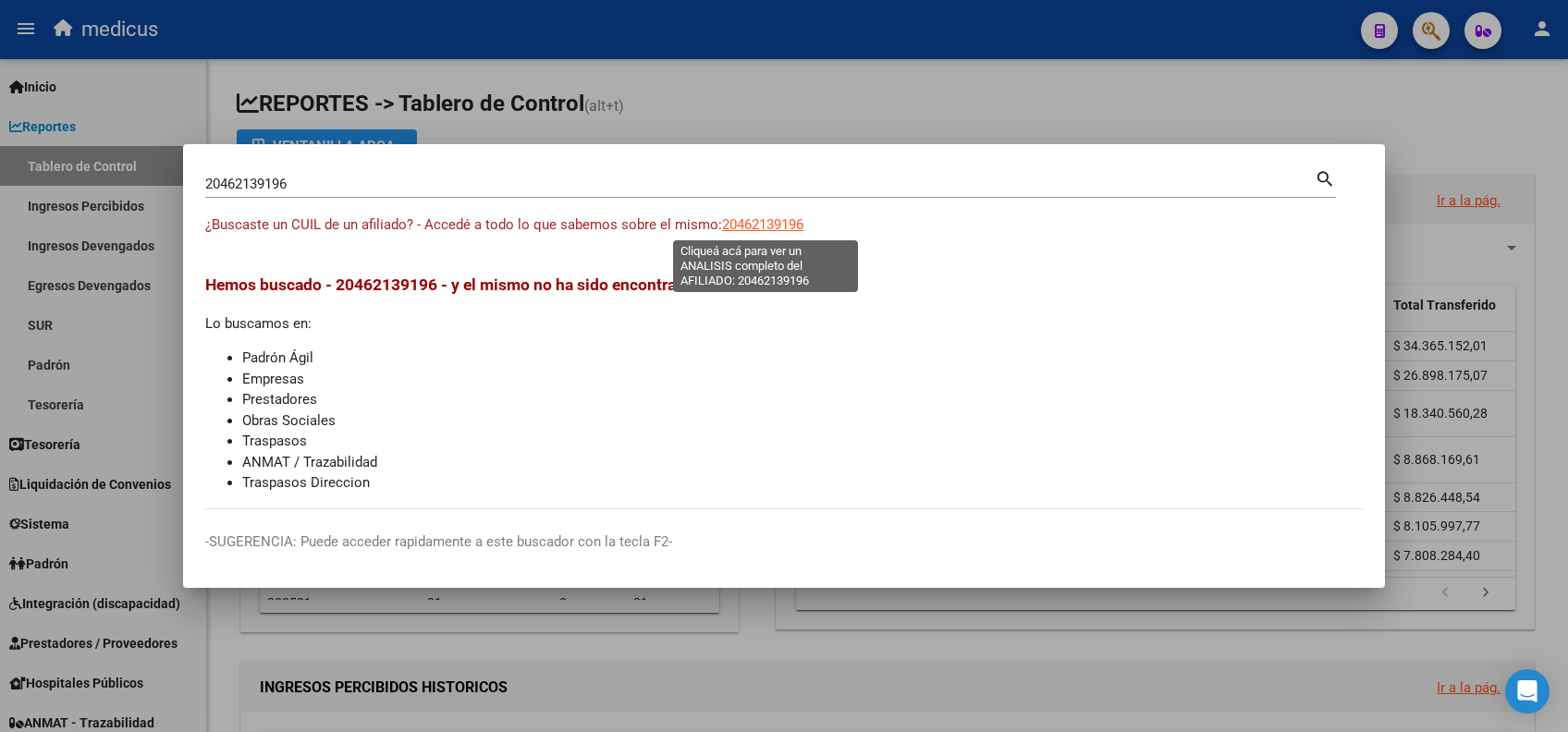
click at [746, 227] on span "20462139196" at bounding box center [763, 225] width 81 height 17
type textarea "20462139196"
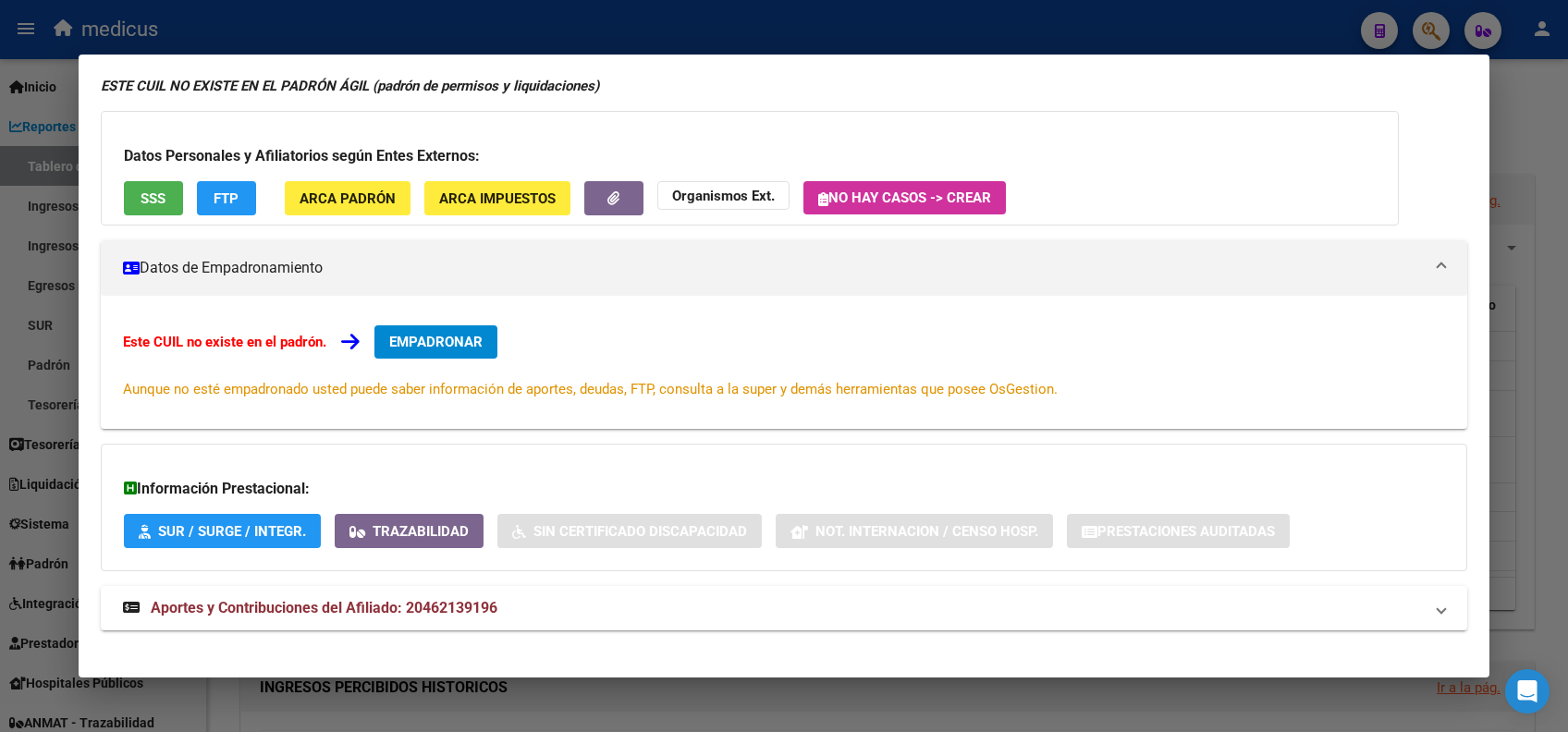
scroll to position [109, 0]
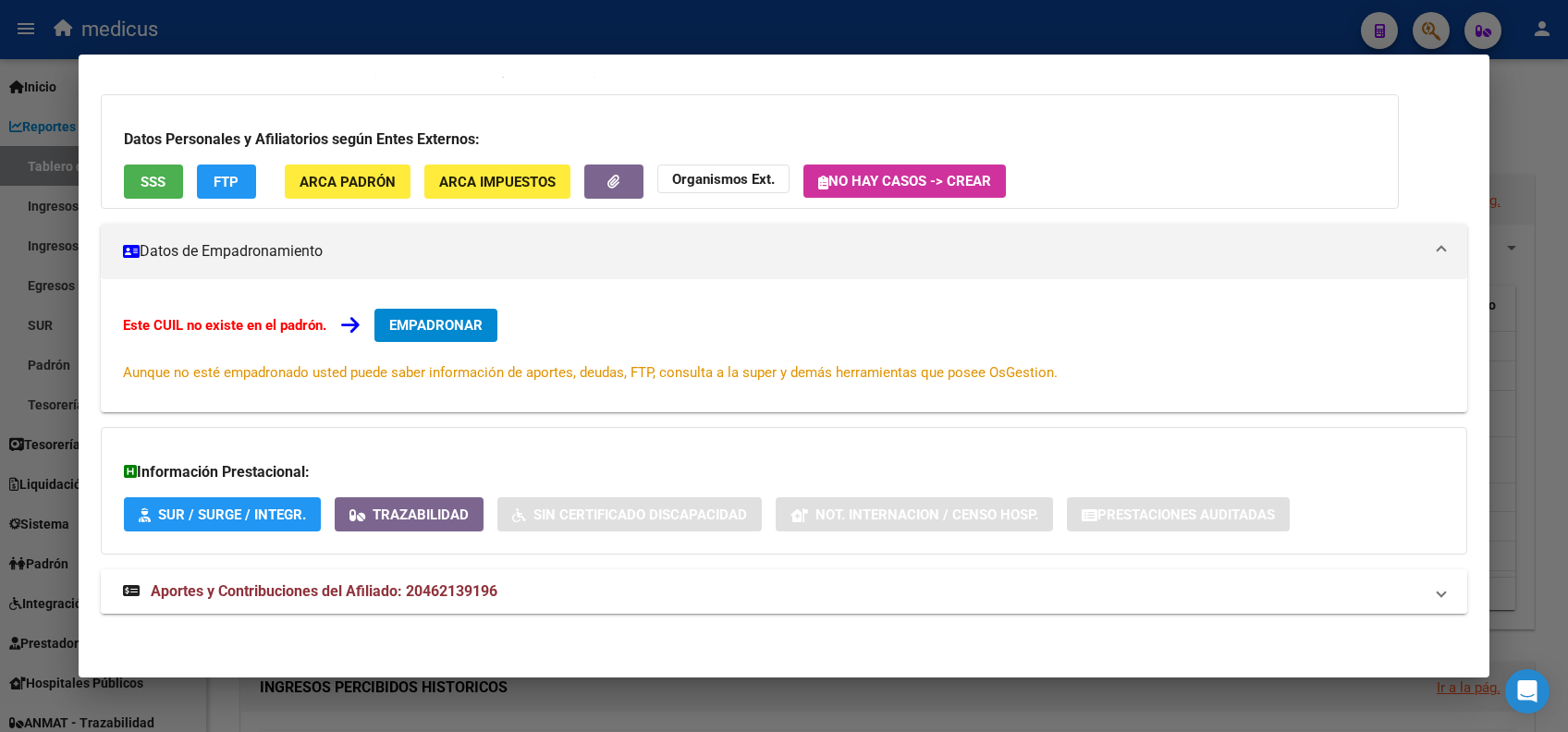
click at [436, 596] on span "Aportes y Contribuciones del Afiliado: 20462139196" at bounding box center [324, 591] width 347 height 18
